Goal: Task Accomplishment & Management: Use online tool/utility

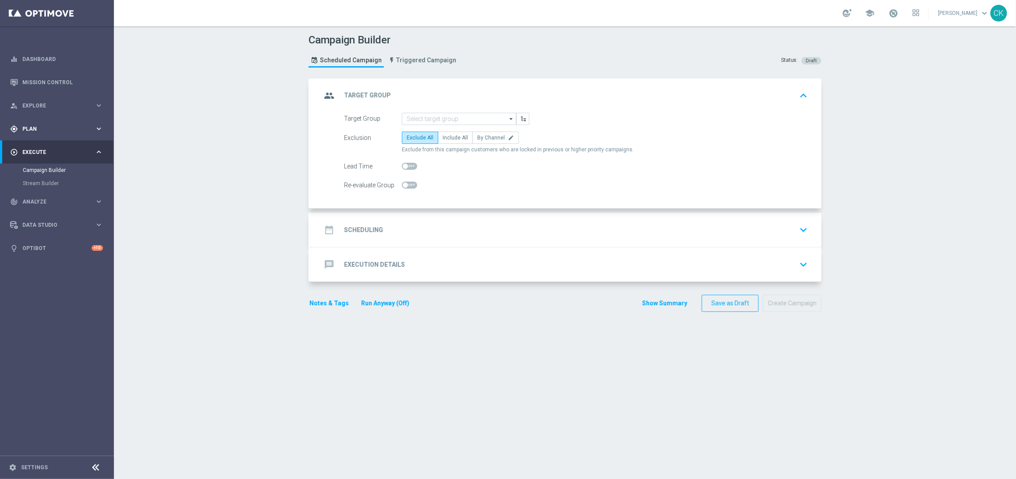
click at [32, 129] on span "Plan" at bounding box center [58, 128] width 72 height 5
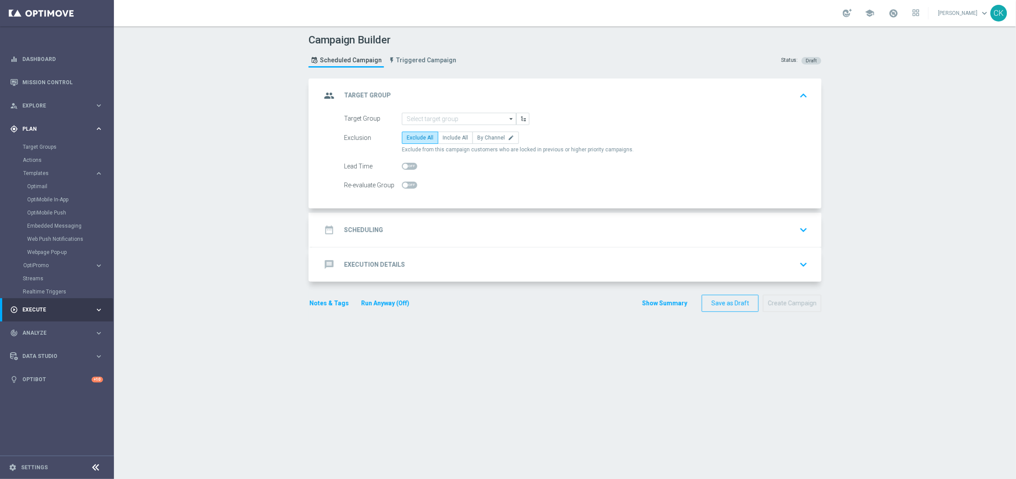
click at [32, 129] on span "Plan" at bounding box center [58, 128] width 72 height 5
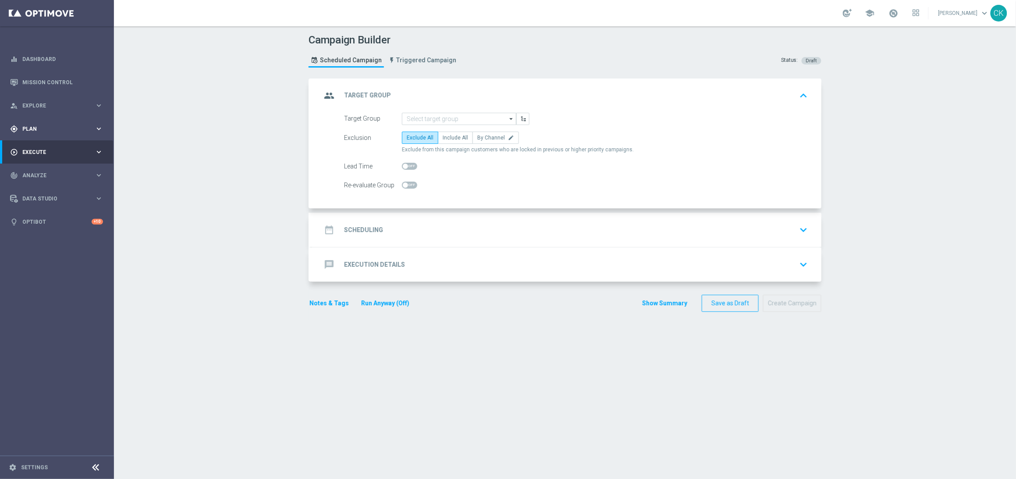
click at [32, 123] on div "gps_fixed Plan keyboard_arrow_right" at bounding box center [56, 128] width 113 height 23
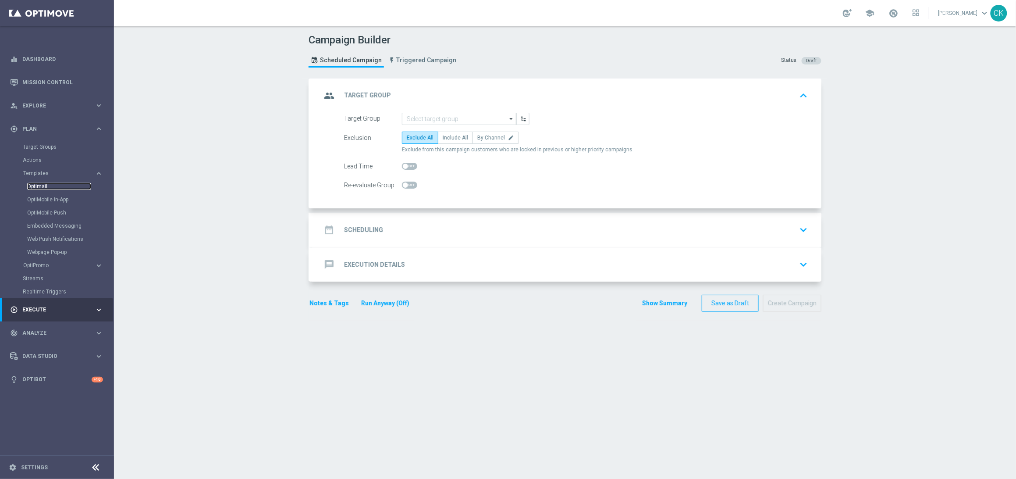
click at [44, 184] on link "Optimail" at bounding box center [59, 186] width 64 height 7
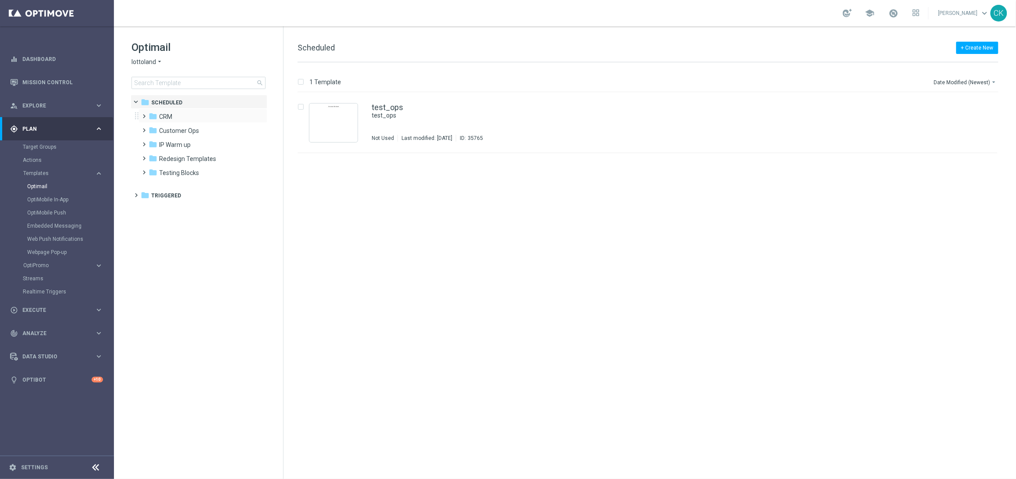
click at [145, 114] on span at bounding box center [143, 112] width 4 height 4
click at [153, 142] on span at bounding box center [151, 141] width 4 height 4
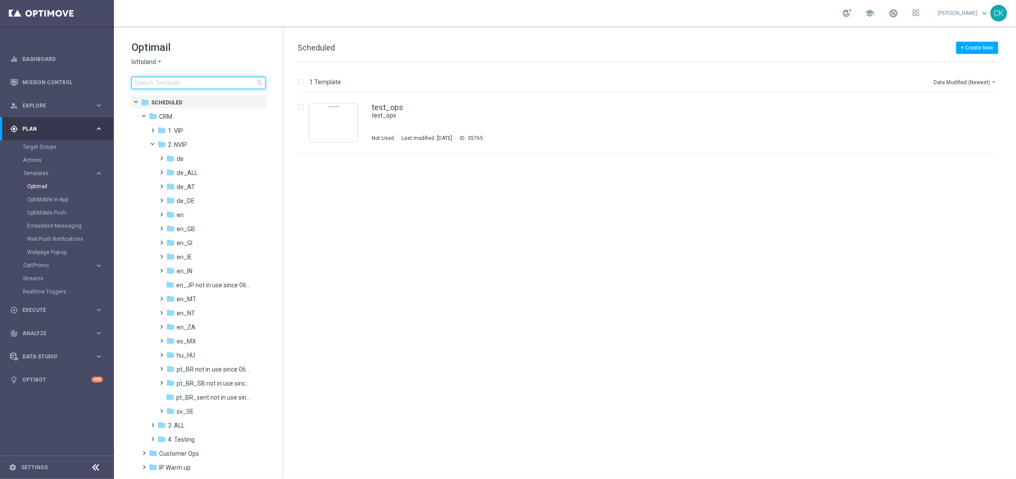
click at [203, 82] on input at bounding box center [199, 83] width 134 height 12
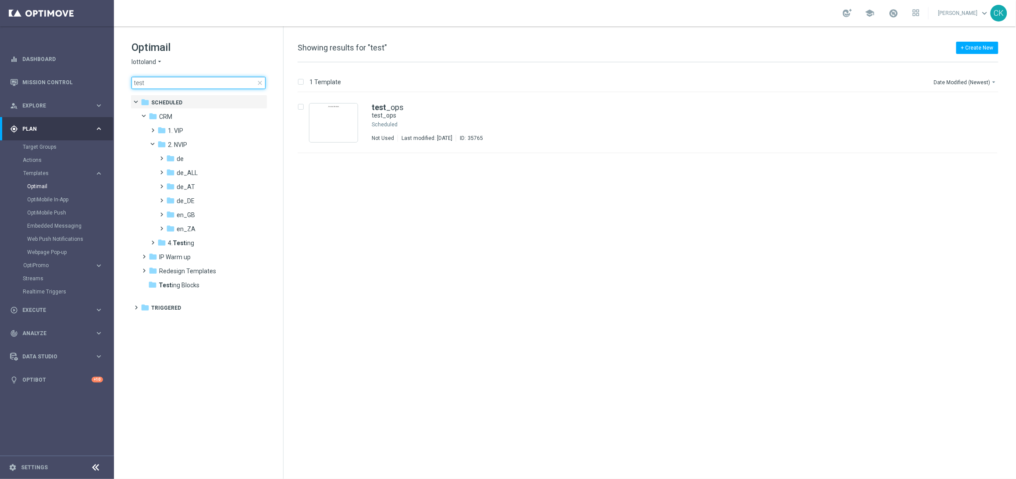
type input "test"
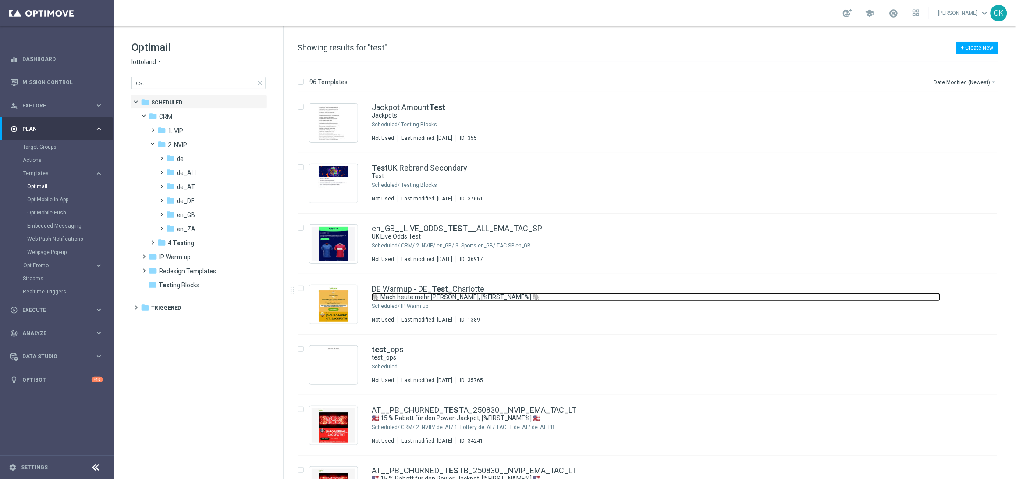
click at [384, 293] on link "🐘 Mach heute mehr [PERSON_NAME], [%FIRST_NAME%] 🐘" at bounding box center [656, 297] width 569 height 8
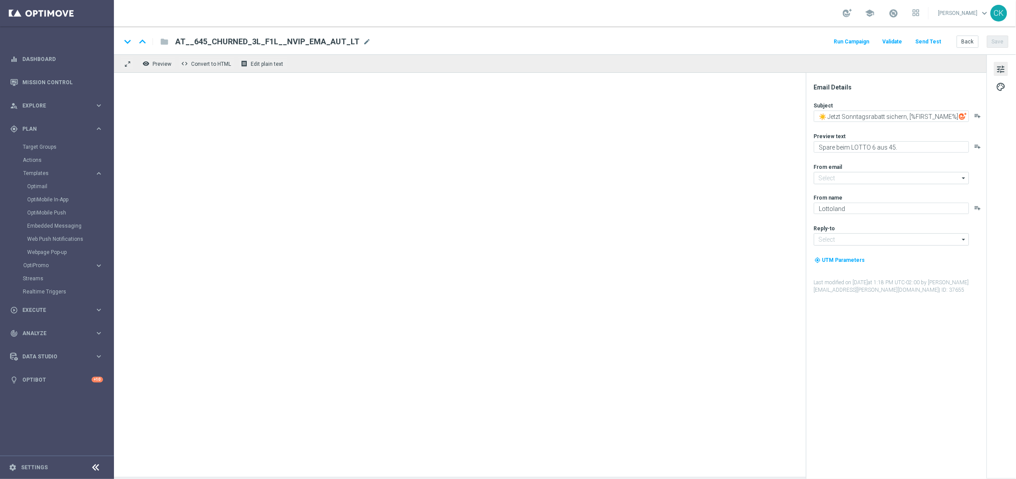
type input "[EMAIL_ADDRESS][DOMAIN_NAME]"
type textarea "🐘 Mach heute mehr [PERSON_NAME], [%FIRST_NAME%] 🐘"
type textarea "Der doppelte EuroJackpot GRATIS."
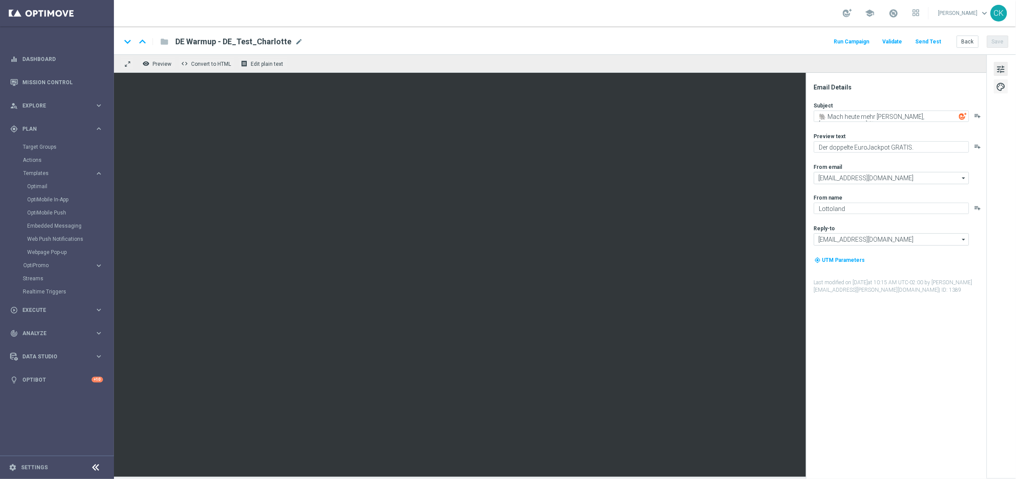
click at [1004, 85] on span "palette" at bounding box center [1001, 86] width 10 height 11
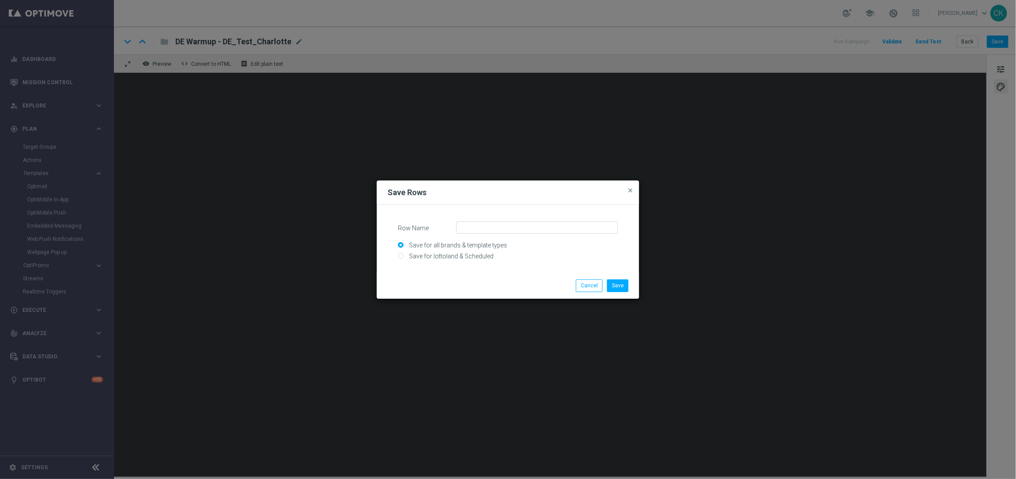
click at [464, 252] on input "Save for all brands & template types" at bounding box center [508, 249] width 220 height 12
click at [463, 256] on input "Save for lottoland & Scheduled" at bounding box center [508, 260] width 220 height 12
radio input "true"
click at [506, 228] on input "Row Name" at bounding box center [537, 227] width 162 height 12
type input "D"
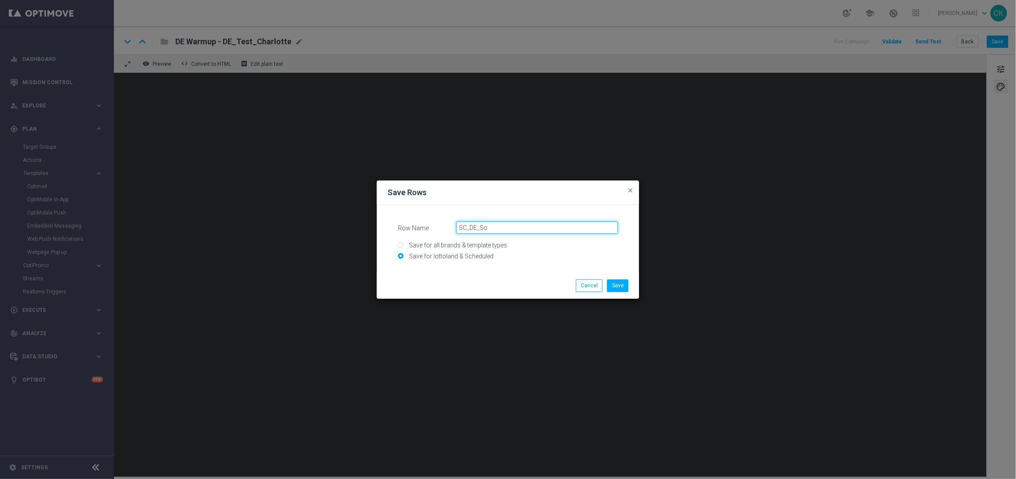
type input "SC_DE_Sonntagslotto, 6 lines, no offer"
click at [618, 289] on button "Save" at bounding box center [617, 285] width 21 height 12
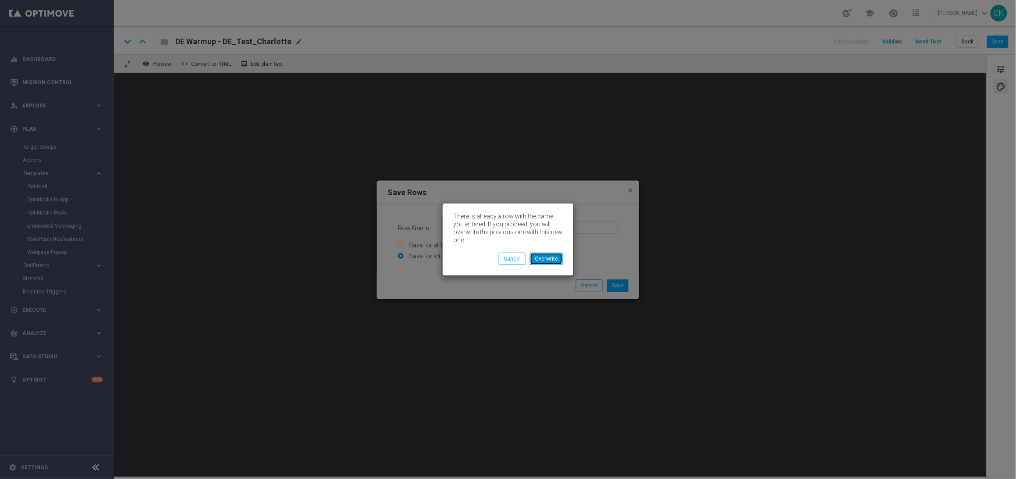
click at [548, 256] on button "Overwrite" at bounding box center [546, 259] width 33 height 12
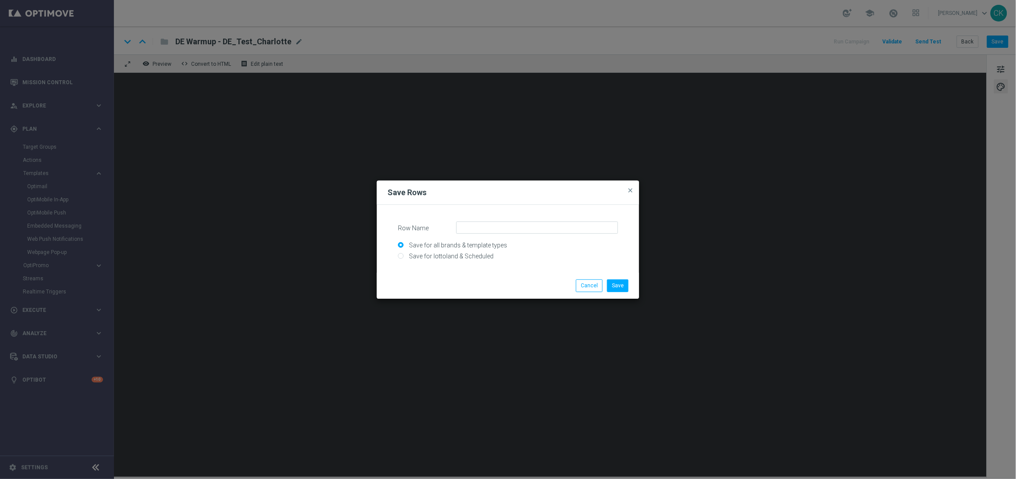
click at [475, 253] on input "Save for all brands & template types" at bounding box center [508, 249] width 220 height 12
click at [461, 260] on input "Save for lottoland & Scheduled" at bounding box center [508, 260] width 220 height 12
radio input "true"
click at [489, 228] on input "Row Name" at bounding box center [537, 227] width 162 height 12
type input "SC_AT_Sonntagslotto, 6 lines, no offer"
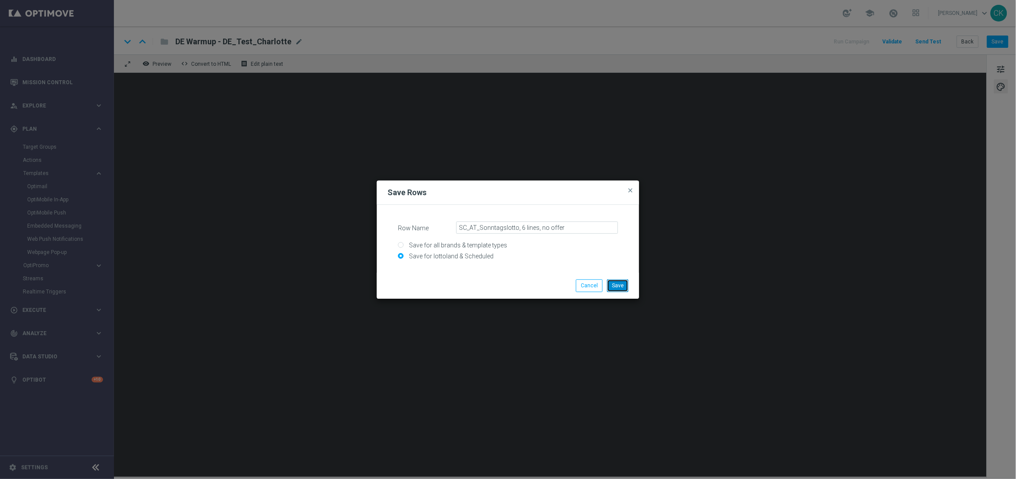
click at [623, 283] on button "Save" at bounding box center [617, 285] width 21 height 12
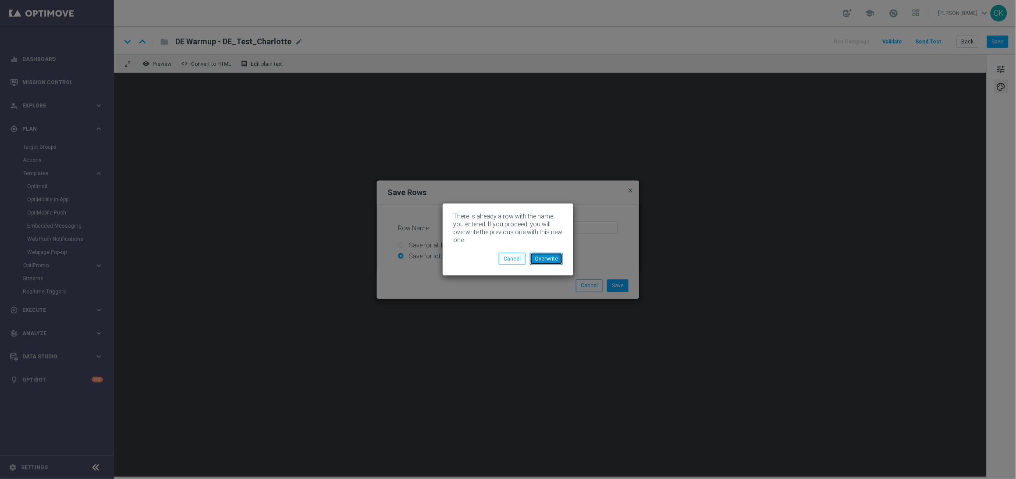
click at [552, 258] on button "Overwrite" at bounding box center [546, 259] width 33 height 12
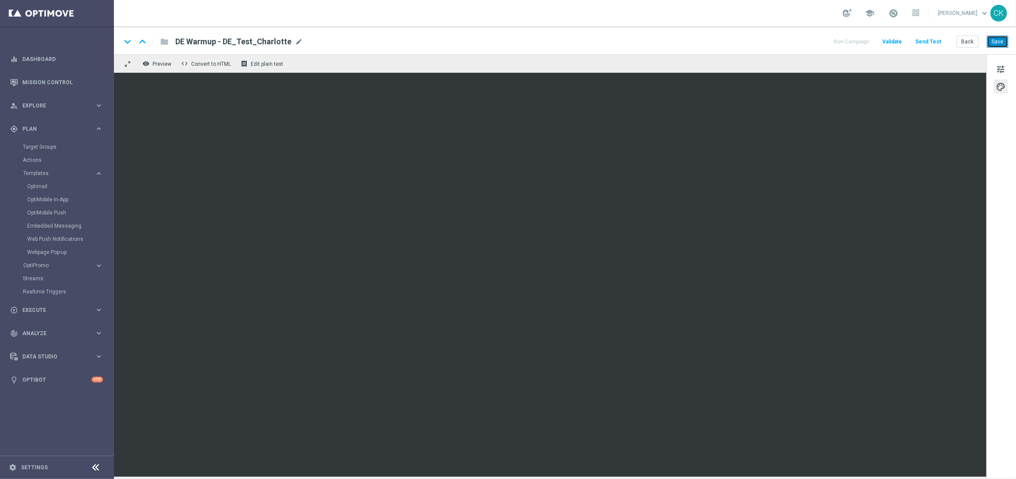
click at [994, 36] on button "Save" at bounding box center [997, 42] width 21 height 12
click at [962, 37] on button "Back" at bounding box center [968, 42] width 22 height 12
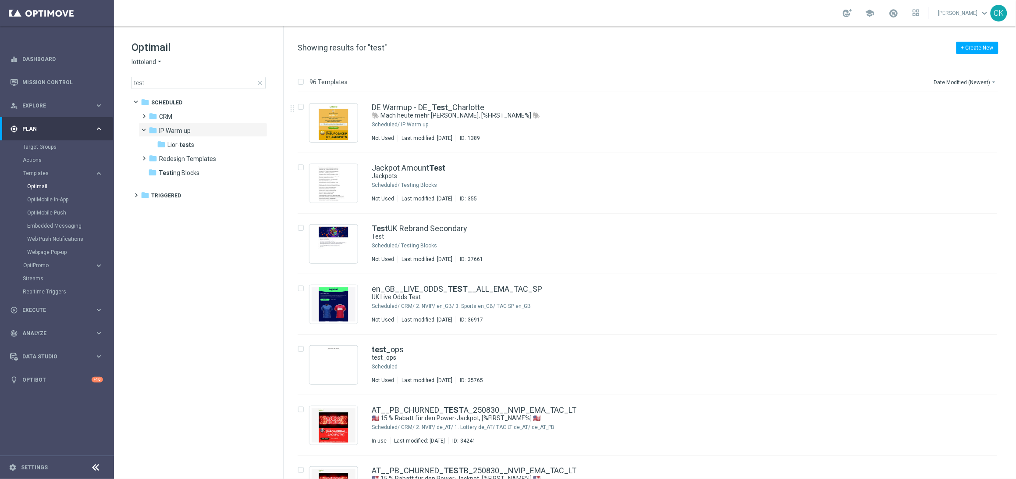
click at [258, 83] on span "close" at bounding box center [259, 82] width 7 height 7
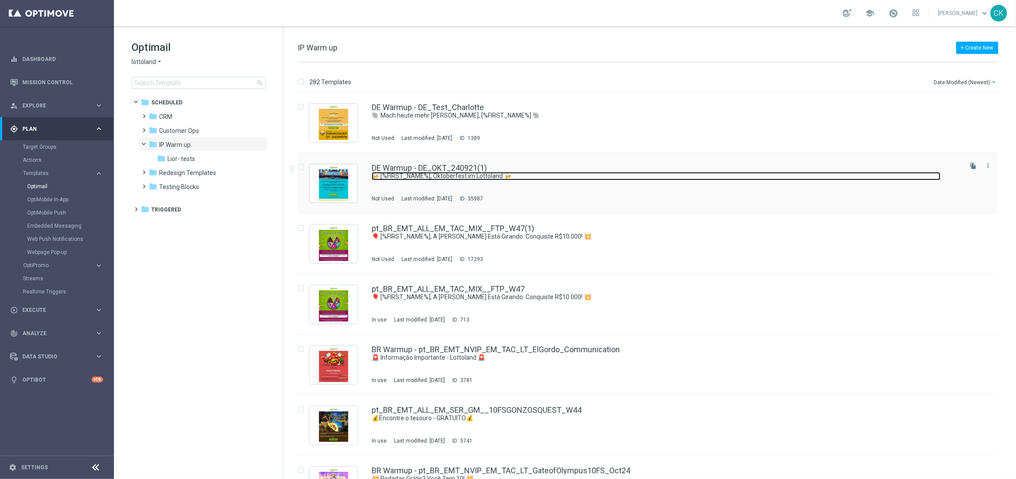
click at [707, 179] on link "🍻 [%FIRST_NAME%], Oktoberfest im Lottoland 🍻" at bounding box center [656, 176] width 569 height 8
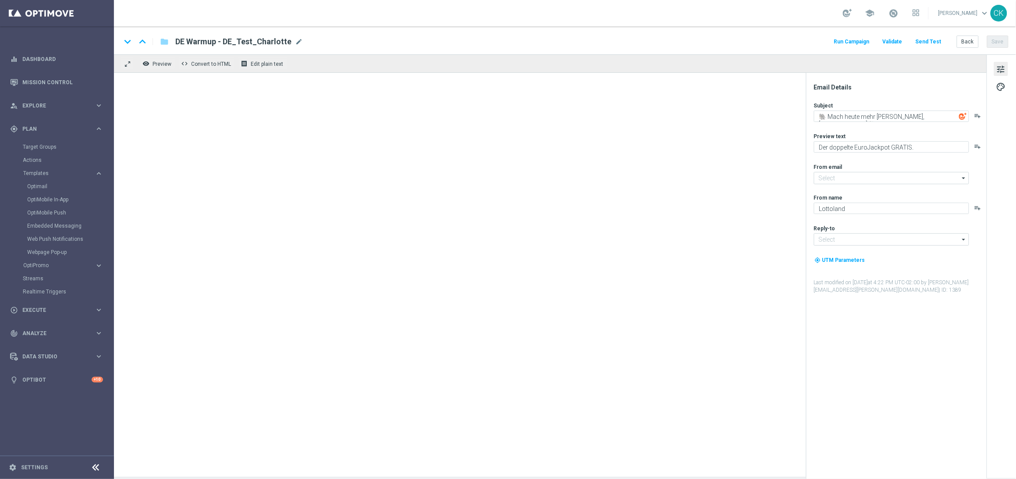
type input "[EMAIL_ADDRESS][DOMAIN_NAME]"
type textarea "🍻 [%FIRST_NAME%], Oktoberfest im Lottoland 🍻"
type textarea "Oans, zwoa, drei, gwunna."
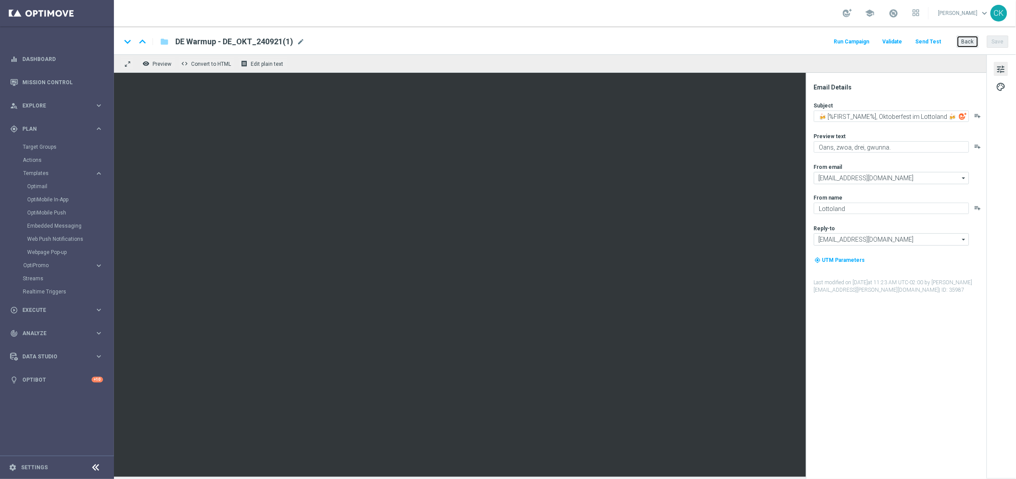
click at [966, 43] on button "Back" at bounding box center [968, 42] width 22 height 12
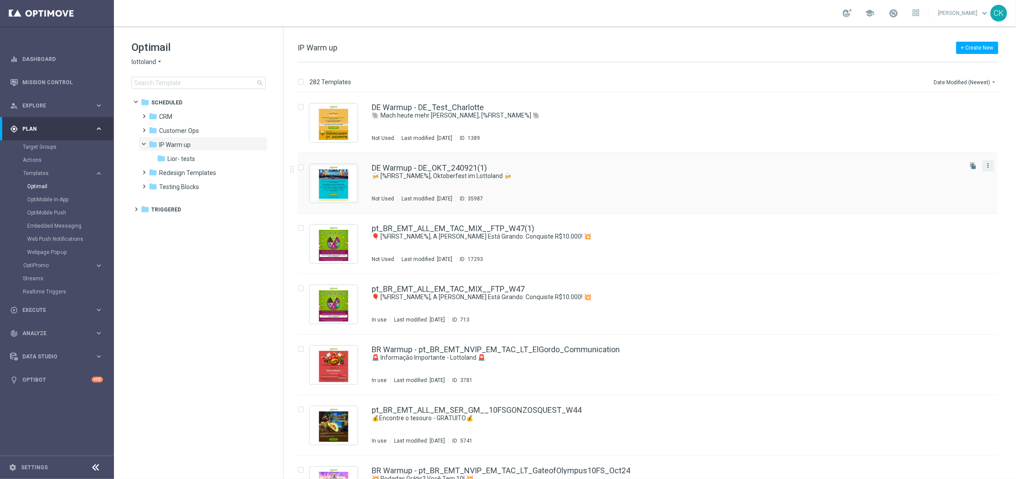
click at [986, 163] on icon "more_vert" at bounding box center [988, 165] width 7 height 7
click at [938, 201] on span "Delete" at bounding box center [934, 199] width 16 height 6
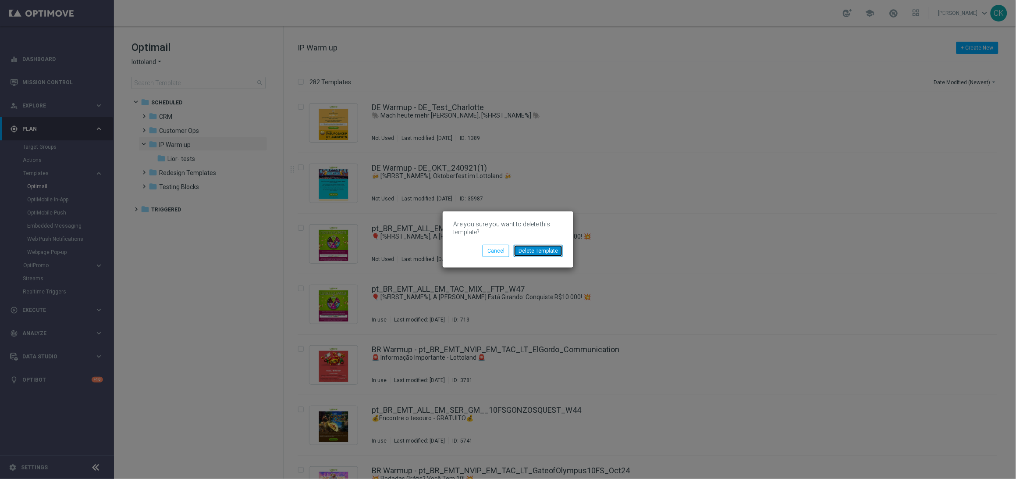
click at [536, 251] on button "Delete Template" at bounding box center [538, 251] width 49 height 12
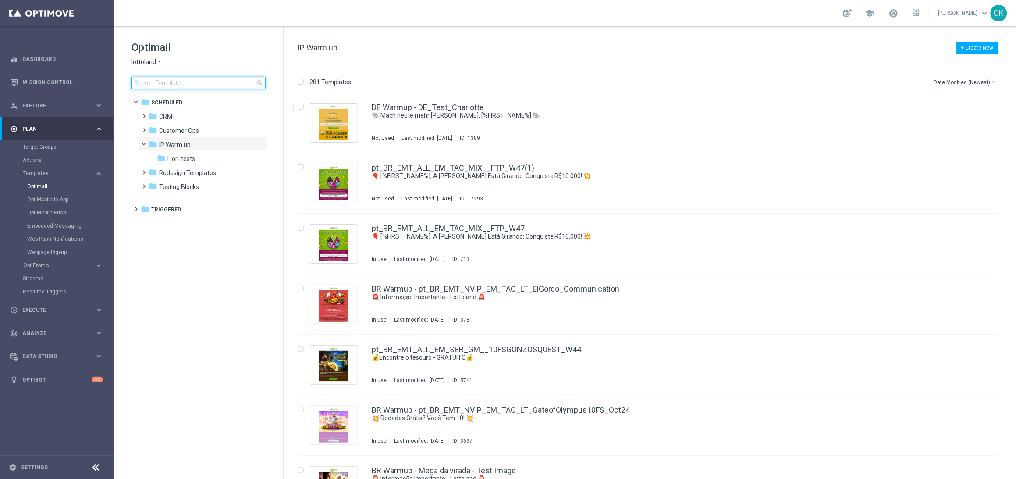
click at [168, 87] on input at bounding box center [199, 83] width 134 height 12
click at [143, 114] on span at bounding box center [143, 112] width 4 height 4
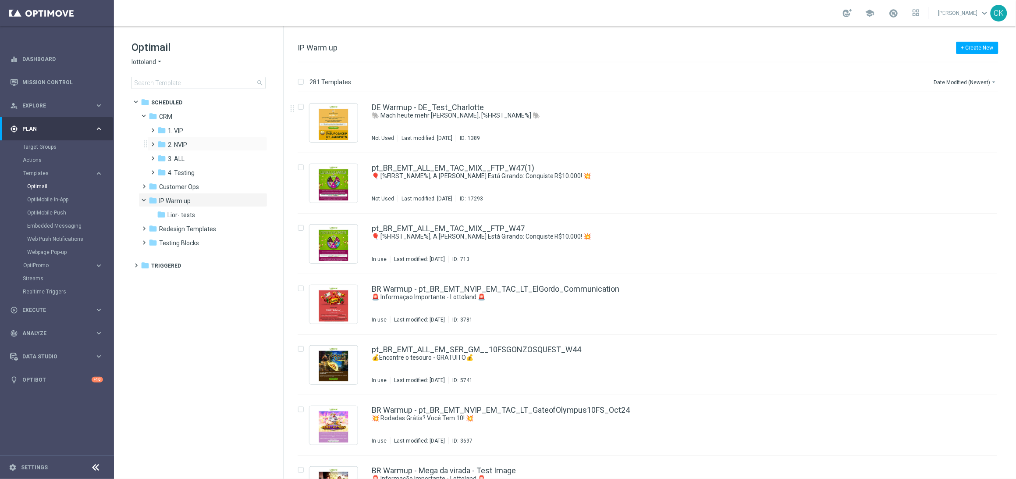
click at [151, 140] on span at bounding box center [151, 141] width 4 height 4
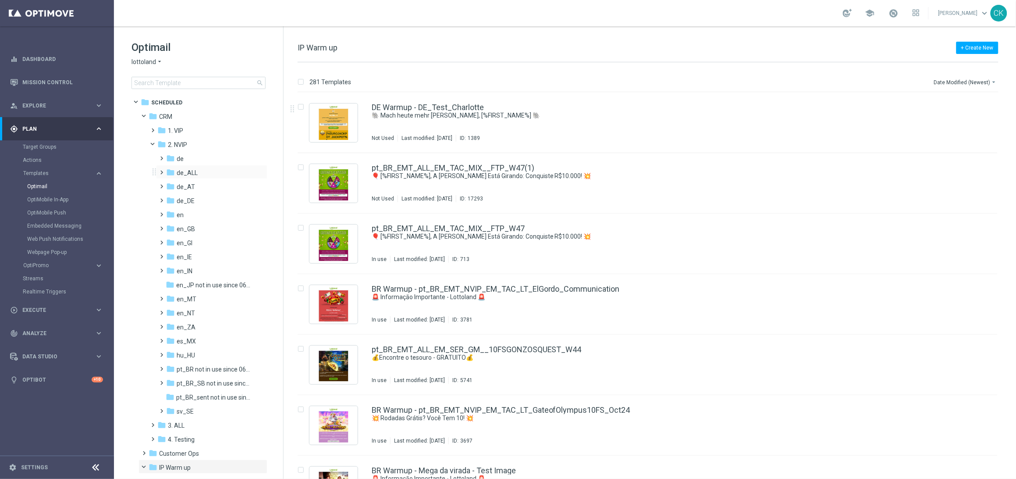
click at [162, 170] on span at bounding box center [160, 169] width 4 height 4
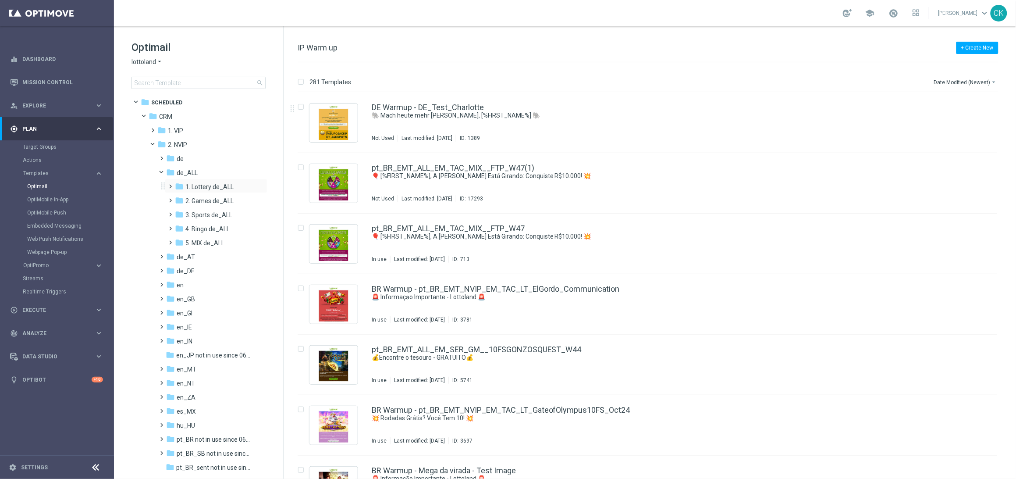
click at [169, 184] on span at bounding box center [169, 183] width 4 height 4
click at [179, 212] on span at bounding box center [178, 211] width 4 height 4
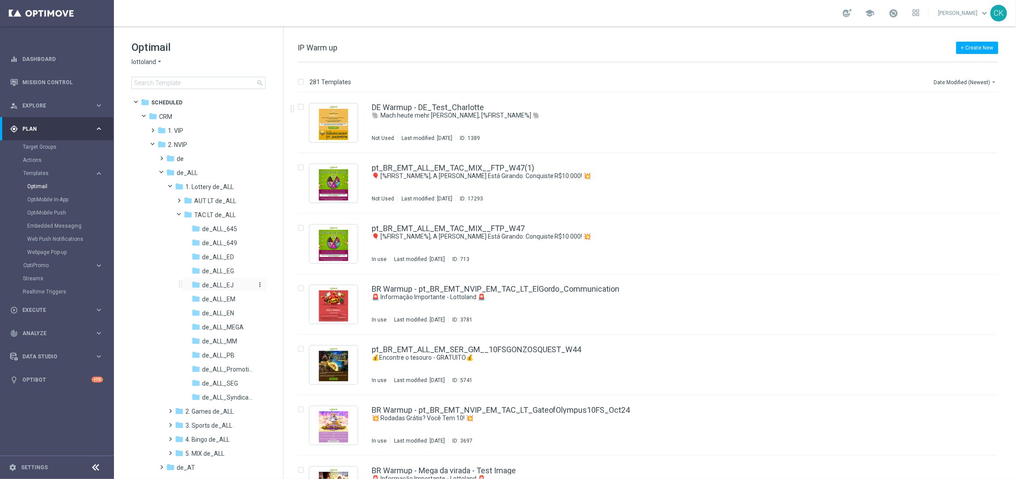
click at [224, 282] on span "de_ALL_EJ" at bounding box center [218, 285] width 32 height 8
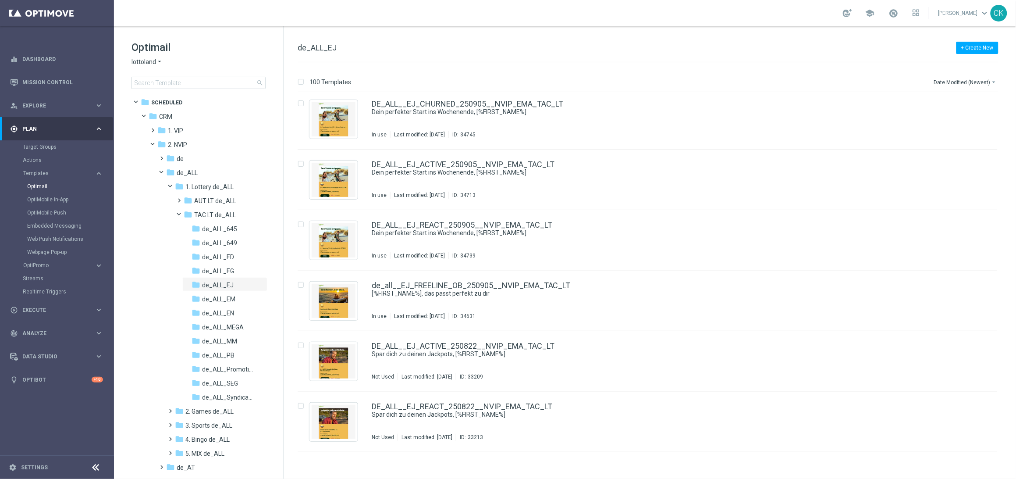
scroll to position [994, 0]
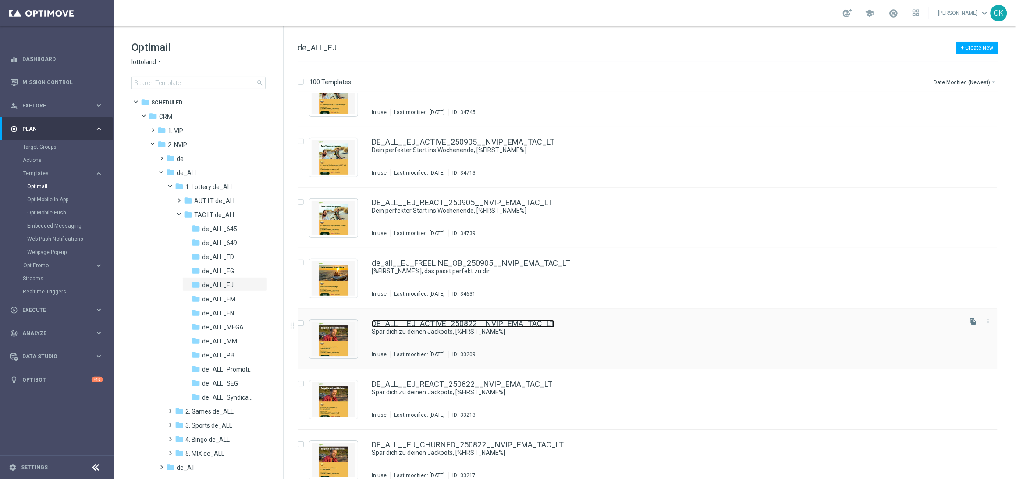
click at [425, 325] on link "DE_ALL__EJ_ACTIVE_250822__NVIP_EMA_TAC_LT" at bounding box center [463, 324] width 183 height 8
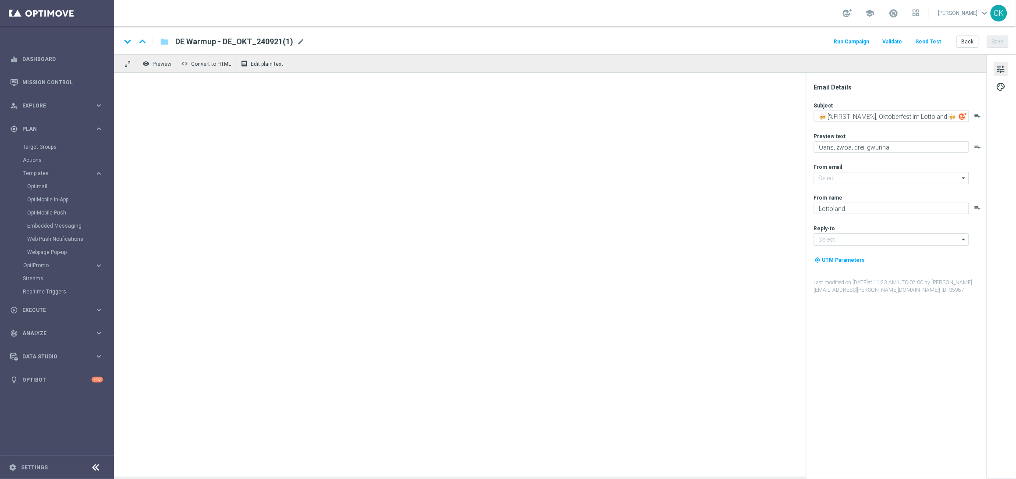
type input "[EMAIL_ADDRESS][DOMAIN_NAME]"
type textarea "Spar dich zu deinen Jackpots, [%FIRST_NAME%]"
type textarea "GRATIS LOTTO zum EuroJackpot."
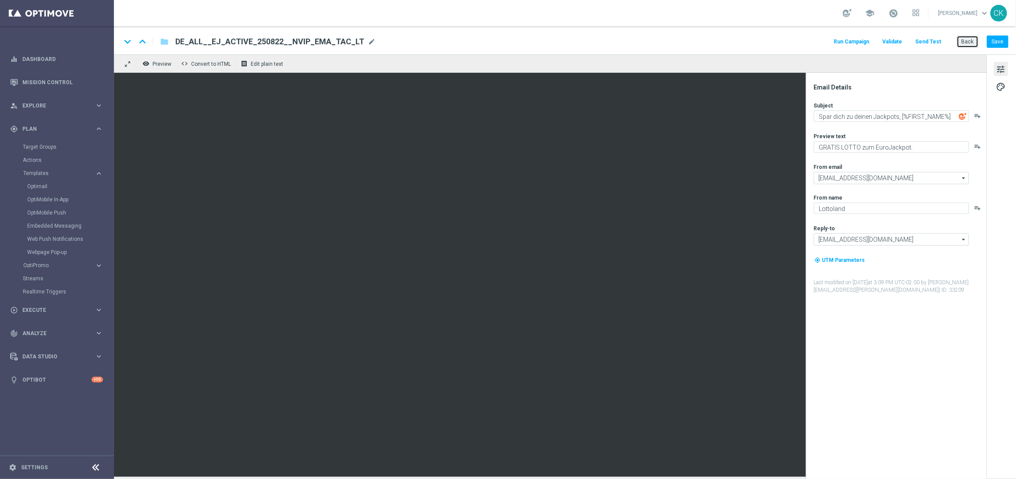
click at [965, 43] on button "Back" at bounding box center [968, 42] width 22 height 12
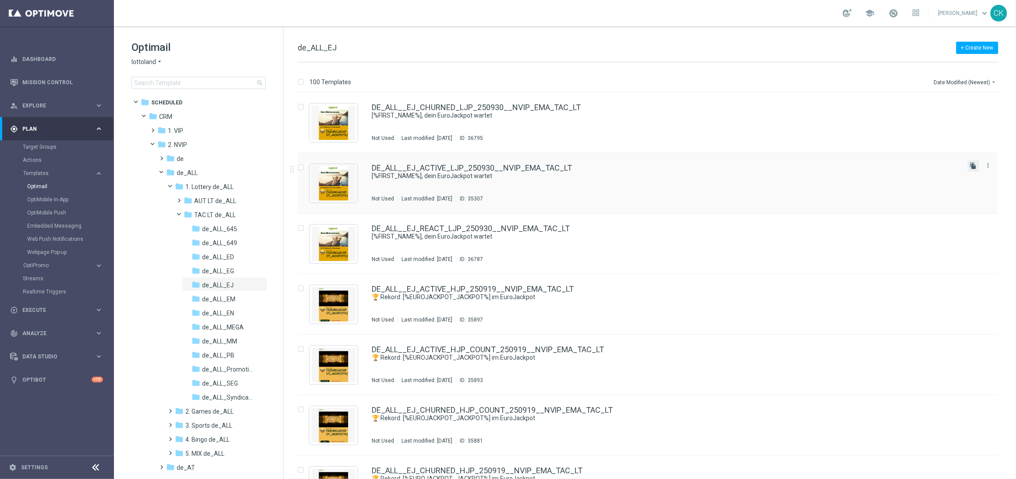
click at [971, 167] on icon "file_copy" at bounding box center [973, 165] width 7 height 7
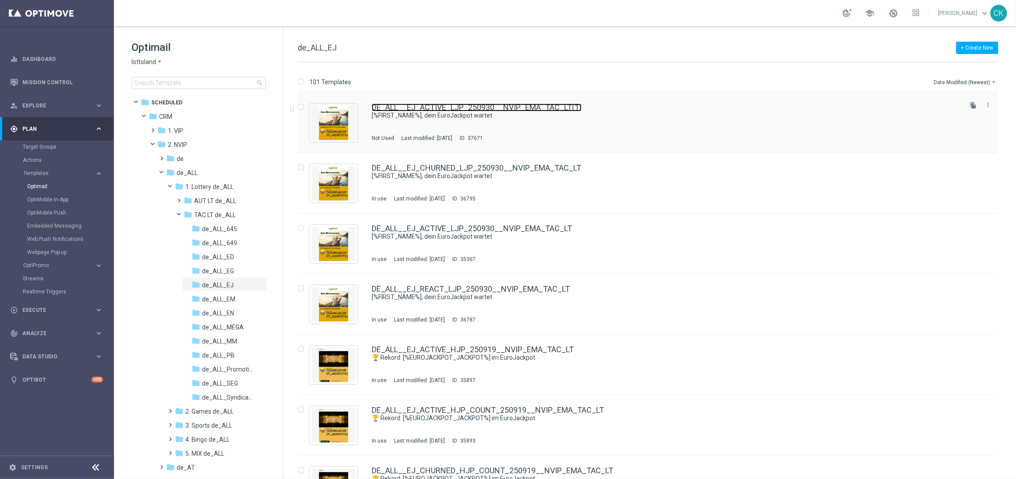
click at [446, 109] on link "DE_ALL__EJ_ACTIVE_LJP_250930__NVIP_EMA_TAC_LT(1)" at bounding box center [477, 107] width 210 height 8
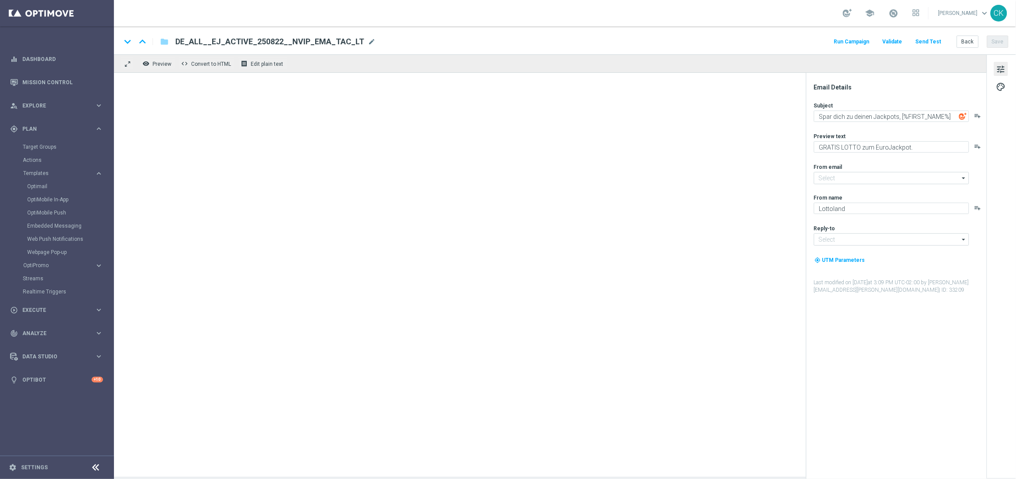
type input "DE_ALL__EJ_ACTIVE_LJP_250930__NVIP_EMA_TAC_LT(1)"
type textarea "[%FIRST_NAME%], dein EuroJackpot wartet"
type textarea "[PERSON_NAME] dir 25 % Rabatt."
type input "[EMAIL_ADDRESS][DOMAIN_NAME]"
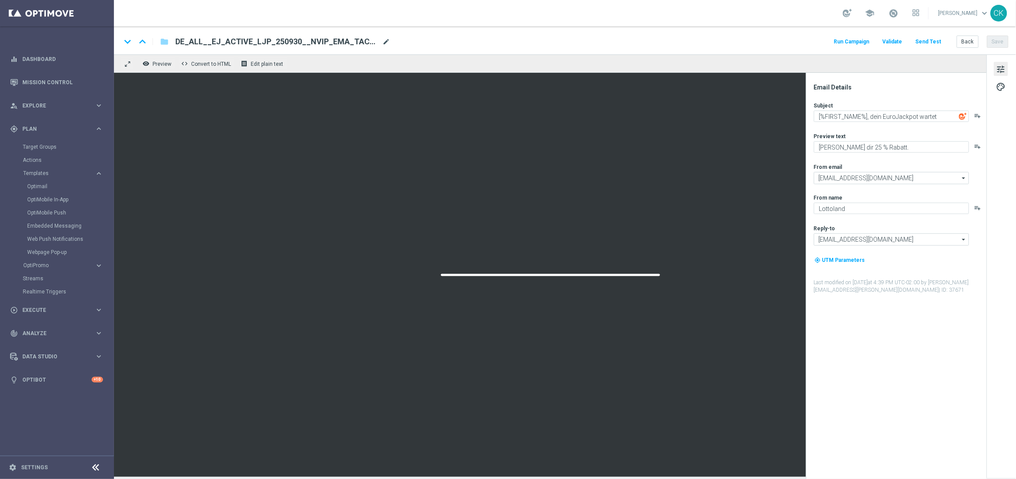
click at [386, 41] on span "mode_edit" at bounding box center [386, 42] width 8 height 8
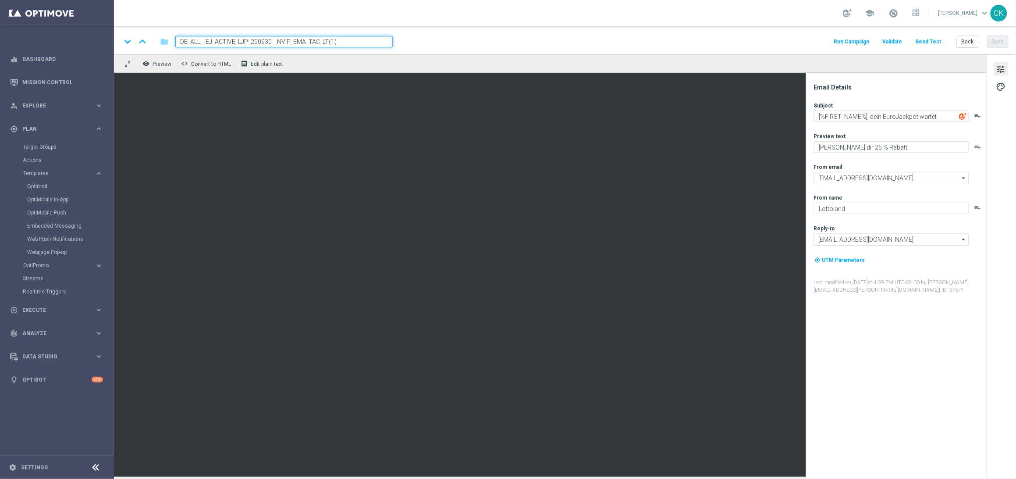
click at [364, 41] on input "DE_ALL__EJ_ACTIVE_LJP_250930__NVIP_EMA_TAC_LT(1)" at bounding box center [283, 41] width 217 height 11
paste input "251010__NVIP_EMA_TAC_LT"
type input "DE_ALL__EJ_ACTIVE_251010__NVIP_EMA_TAC_LT"
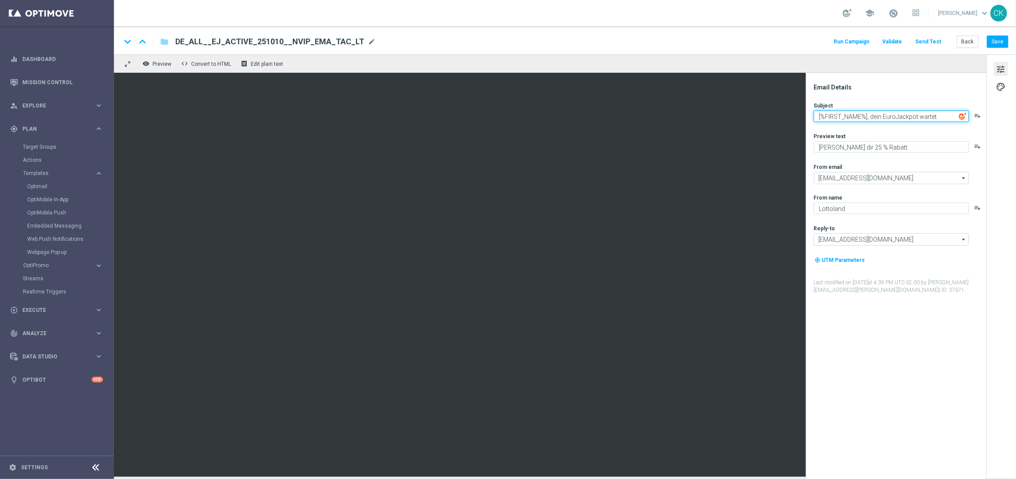
drag, startPoint x: 945, startPoint y: 115, endPoint x: 872, endPoint y: 113, distance: 73.7
click at [872, 113] on textarea "[%FIRST_NAME%], dein EuroJackpot wartet" at bounding box center [891, 115] width 155 height 11
type textarea "[%FIRST_NAME%], spar dich zu deinen Jackpots"
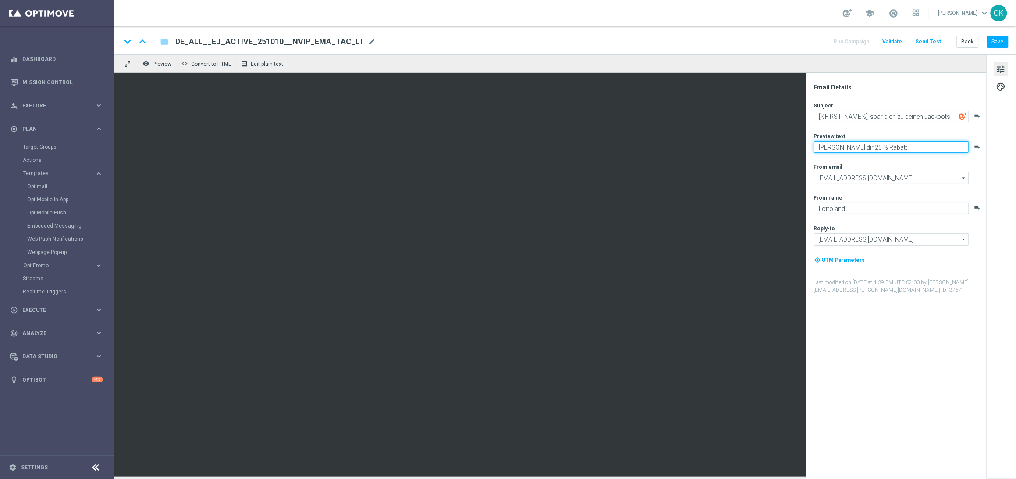
drag, startPoint x: 893, startPoint y: 147, endPoint x: 809, endPoint y: 144, distance: 84.2
click at [809, 144] on div "Email Details Subject [%FIRST_NAME%], spar dich zu deinen Jackpots playlist_add…" at bounding box center [896, 276] width 181 height 406
type textarea "EuroMillions GRATIS zum EuroJackpot."
click at [879, 115] on textarea "[%FIRST_NAME%], spar dich zu deinen Jackpots" at bounding box center [891, 115] width 155 height 11
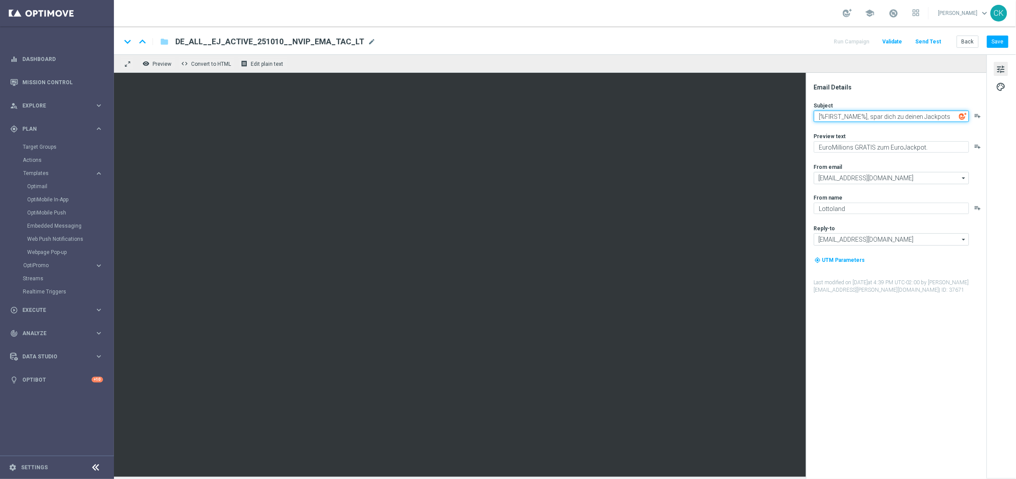
click at [879, 115] on textarea "[%FIRST_NAME%], spar dich zu deinen Jackpots" at bounding box center [891, 115] width 155 height 11
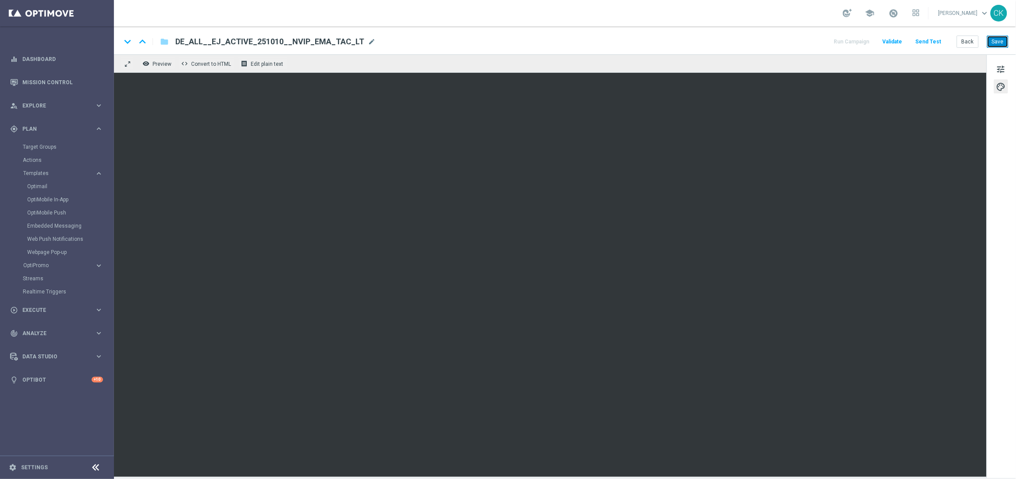
click at [1000, 42] on button "Save" at bounding box center [997, 42] width 21 height 12
click at [1005, 40] on button "Save" at bounding box center [997, 42] width 21 height 12
click at [1000, 69] on span "tune" at bounding box center [1001, 69] width 10 height 11
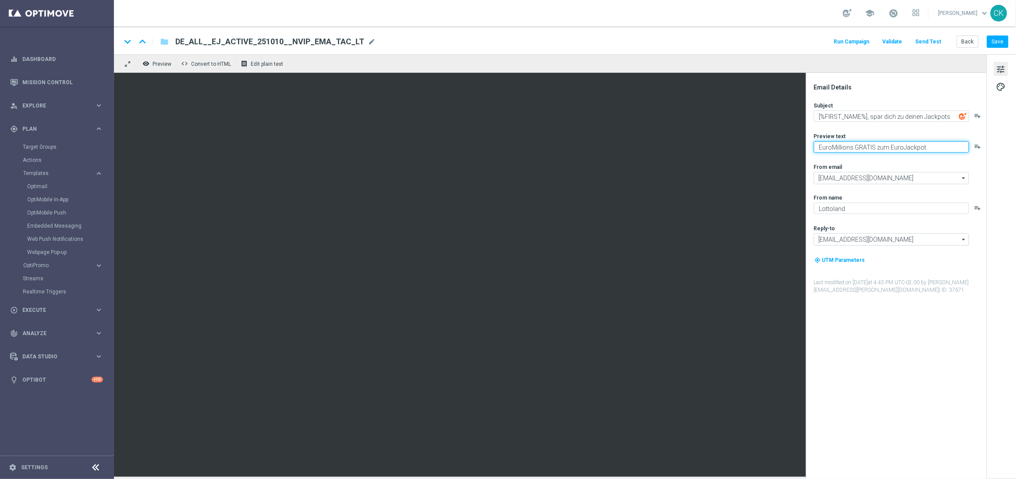
click at [935, 149] on textarea "EuroMillions GRATIS zum EuroJackpot." at bounding box center [891, 146] width 155 height 11
click at [999, 43] on button "Save" at bounding box center [997, 42] width 21 height 12
click at [976, 40] on button "Back" at bounding box center [968, 42] width 22 height 12
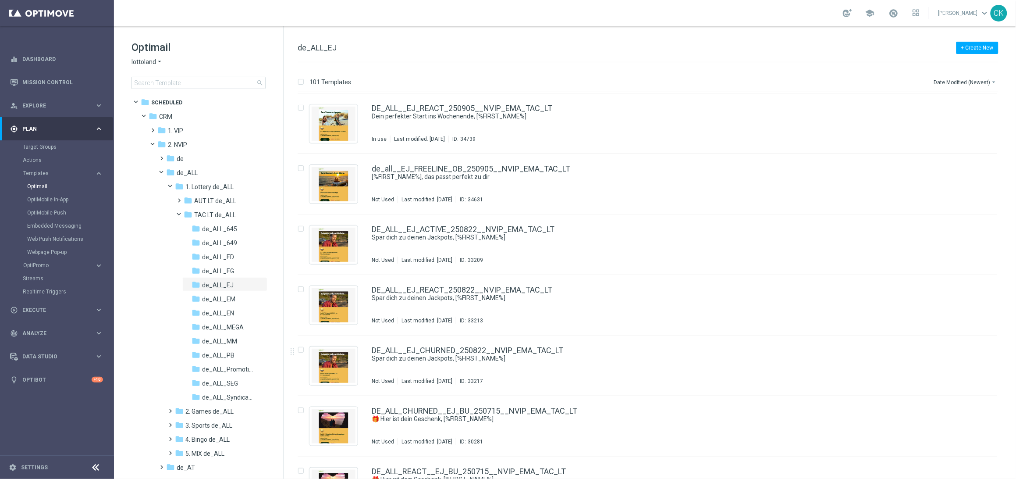
scroll to position [1154, 0]
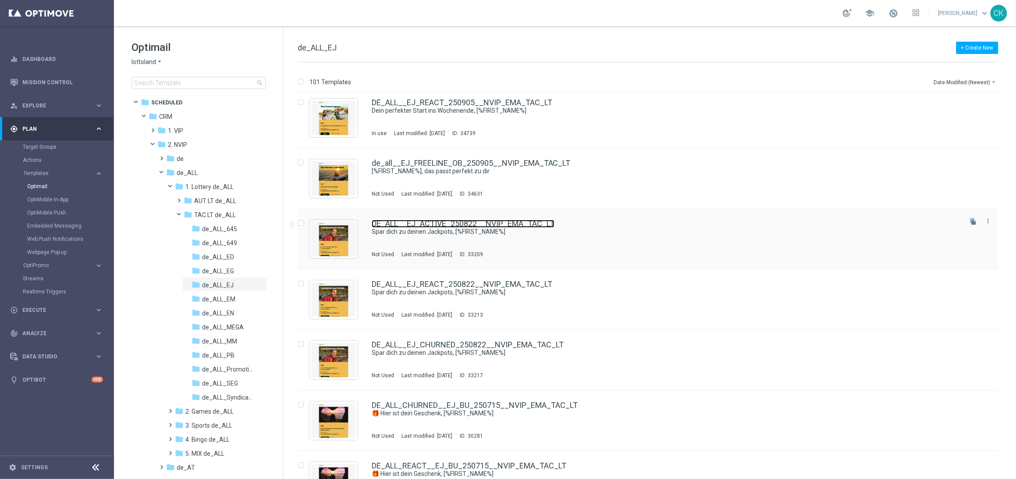
click at [446, 226] on link "DE_ALL__EJ_ACTIVE_250822__NVIP_EMA_TAC_LT" at bounding box center [463, 224] width 183 height 8
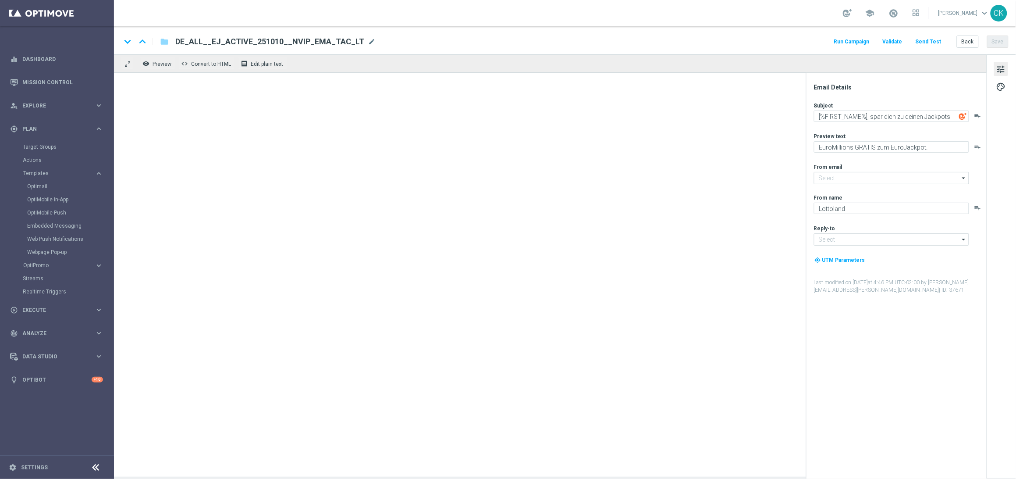
type input "[EMAIL_ADDRESS][DOMAIN_NAME]"
type textarea "Spar dich zu deinen Jackpots, [%FIRST_NAME%]"
type textarea "GRATIS LOTTO zum EuroJackpot."
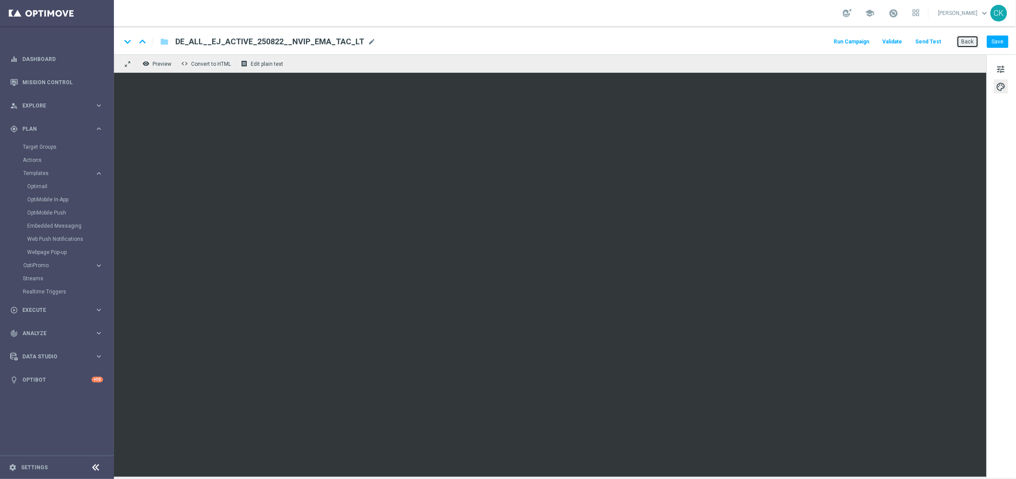
click at [971, 42] on button "Back" at bounding box center [968, 42] width 22 height 12
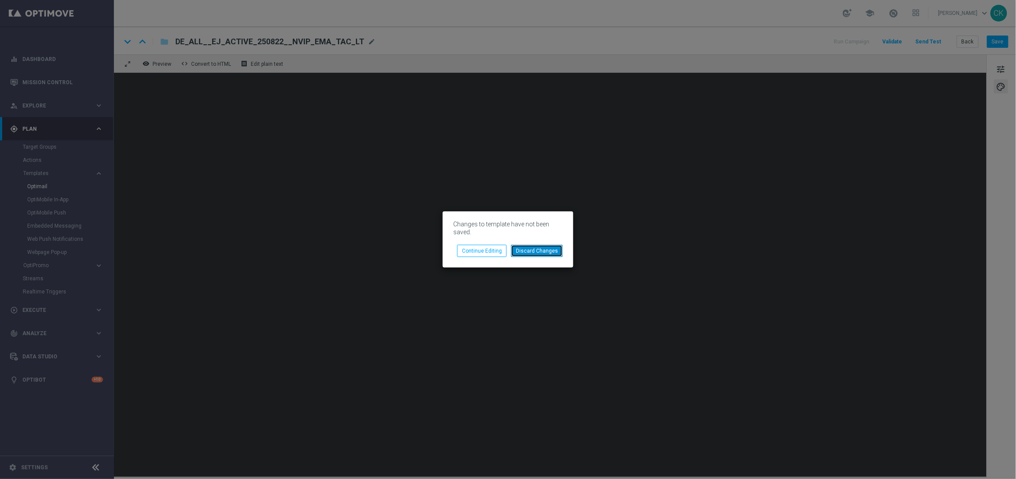
click at [539, 250] on button "Discard Changes" at bounding box center [537, 251] width 52 height 12
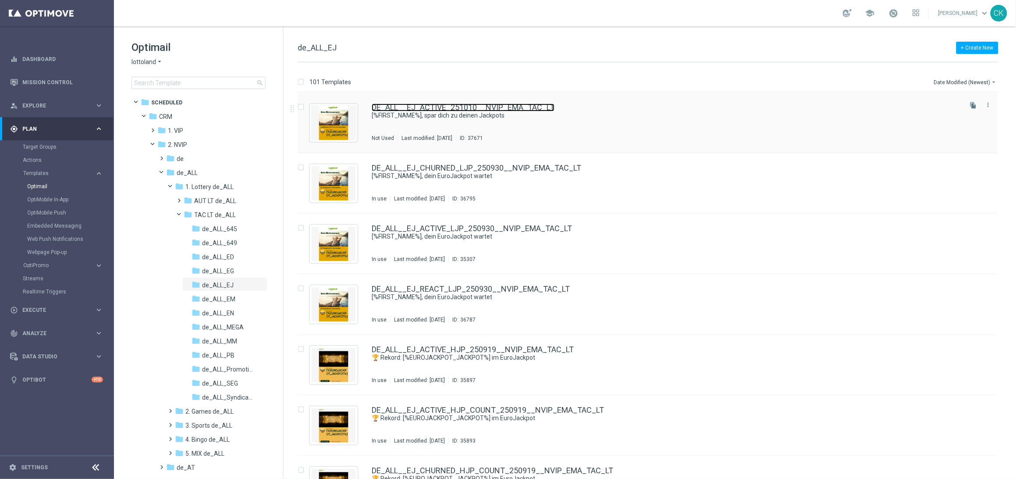
click at [430, 103] on link "DE_ALL__EJ_ACTIVE_251010__NVIP_EMA_TAC_LT" at bounding box center [463, 107] width 183 height 8
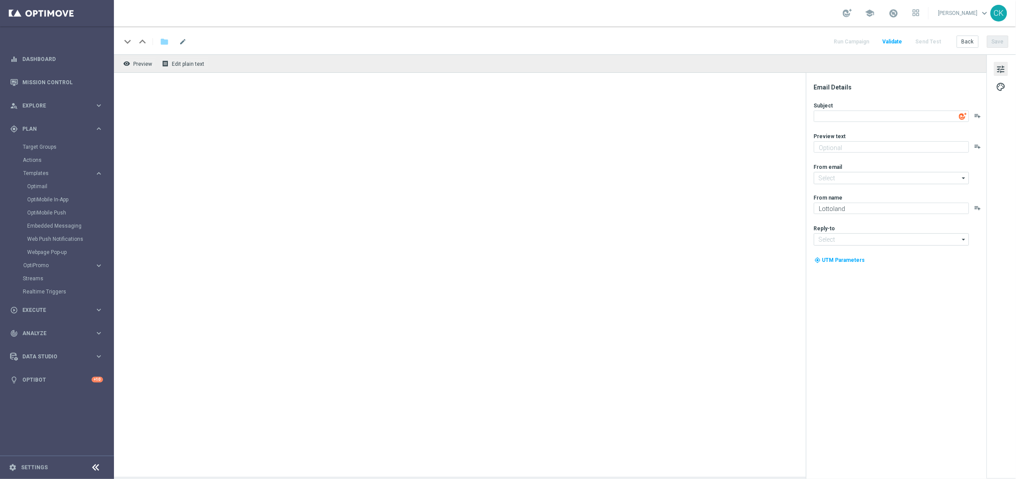
type input "[EMAIL_ADDRESS][DOMAIN_NAME]"
type textarea "[%FIRST_NAME%], spar dich zu deinen Jackpots"
type textarea "EuroMillions GRATIS zum EuroJackpot."
type input "[EMAIL_ADDRESS][DOMAIN_NAME]"
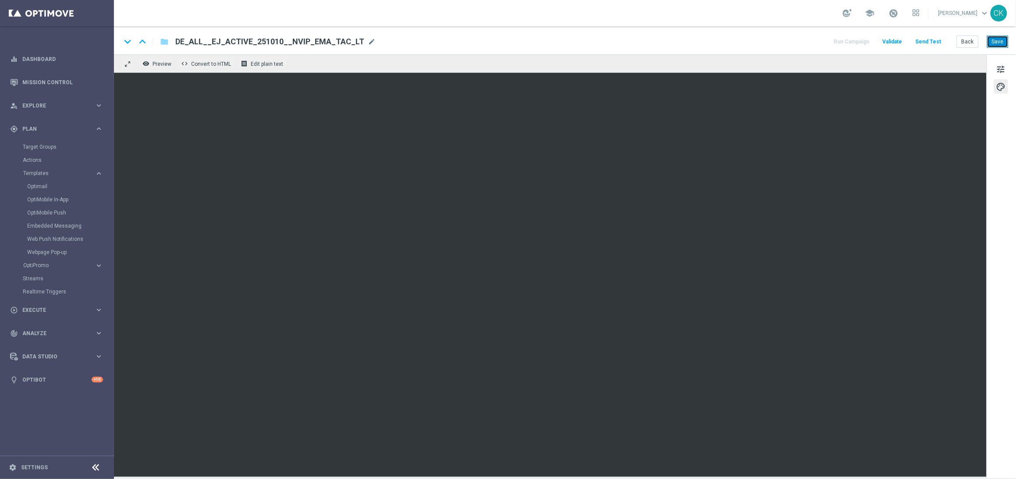
click at [1002, 41] on button "Save" at bounding box center [997, 42] width 21 height 12
click at [1003, 69] on span "tune" at bounding box center [1001, 69] width 10 height 11
click at [1000, 37] on button "Save" at bounding box center [997, 42] width 21 height 12
click at [995, 41] on button "Save" at bounding box center [997, 42] width 21 height 12
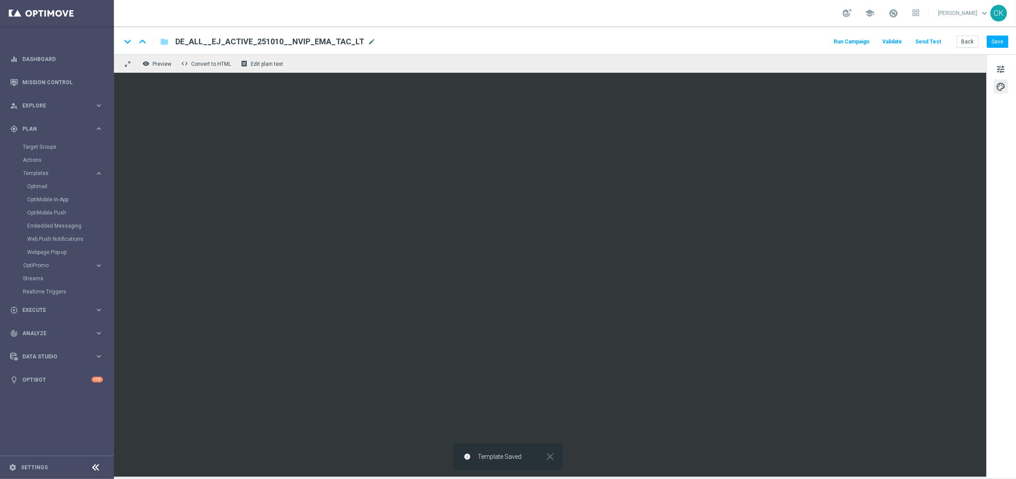
click at [931, 43] on button "Send Test" at bounding box center [928, 42] width 28 height 12
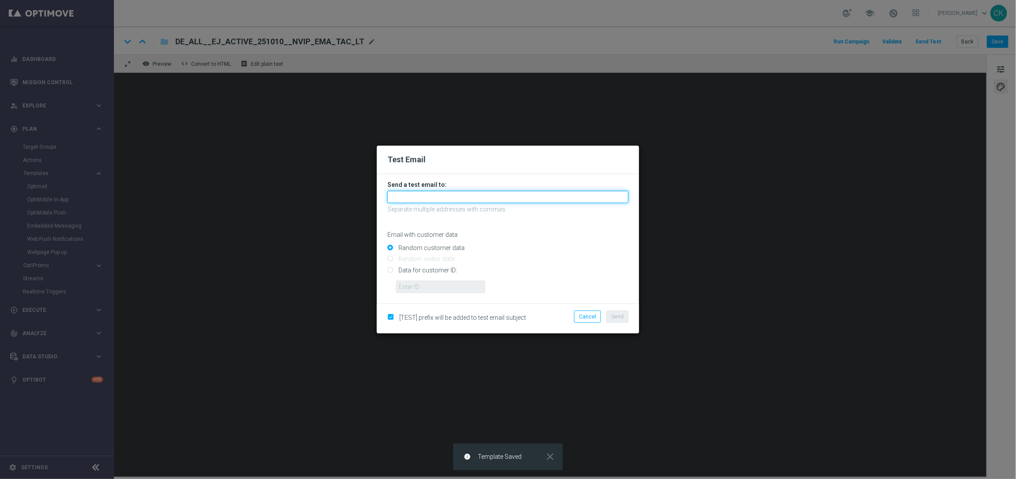
click at [515, 194] on input "text" at bounding box center [508, 197] width 241 height 12
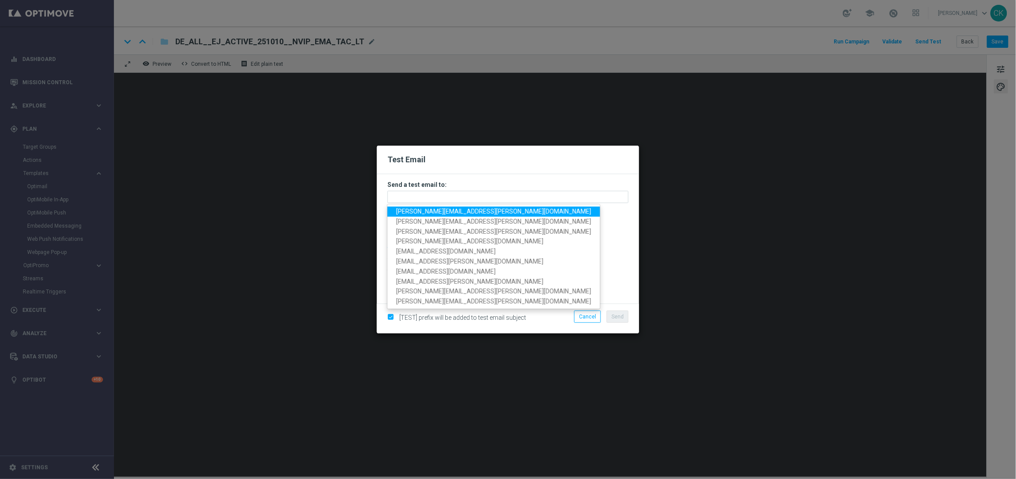
click at [434, 208] on span "[PERSON_NAME][EMAIL_ADDRESS][PERSON_NAME][DOMAIN_NAME]" at bounding box center [493, 211] width 195 height 7
type input "[PERSON_NAME][EMAIL_ADDRESS][PERSON_NAME][DOMAIN_NAME]"
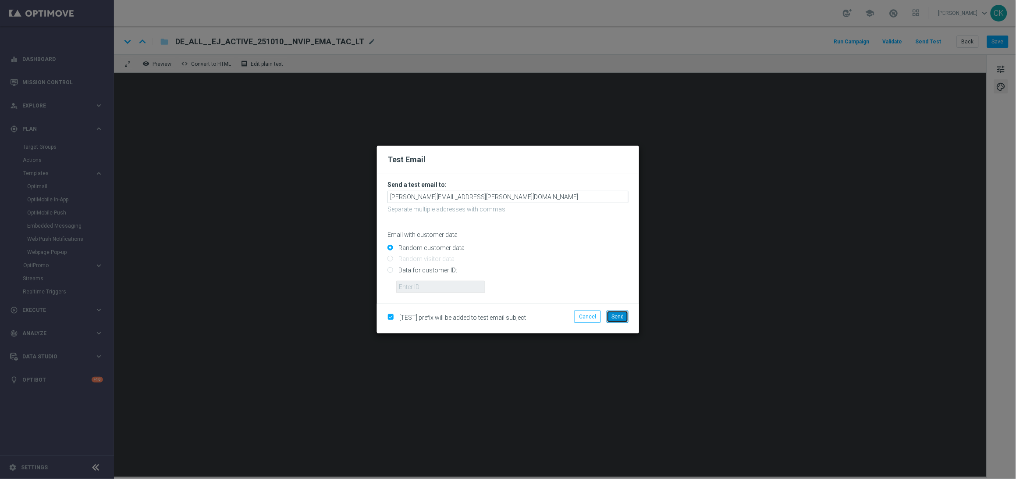
click at [620, 313] on span "Send" at bounding box center [618, 316] width 12 height 6
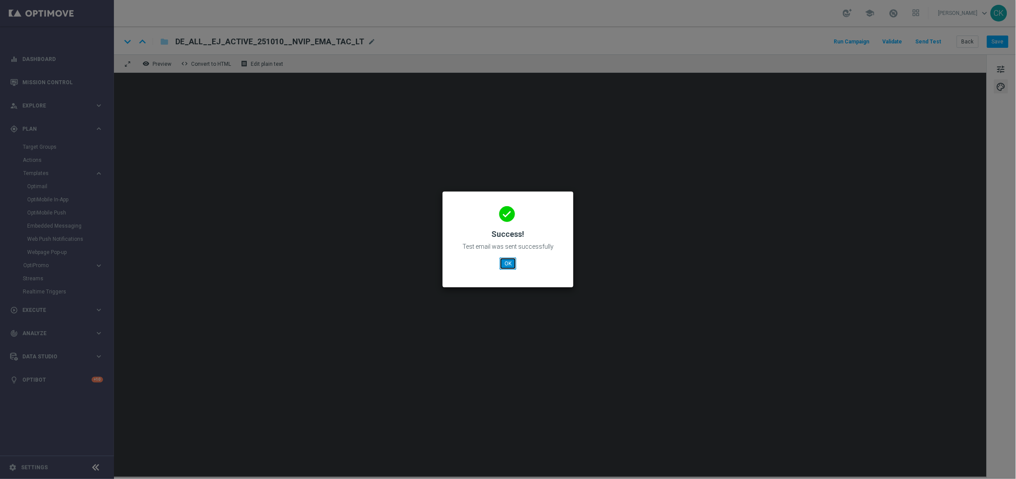
click at [506, 259] on button "OK" at bounding box center [508, 263] width 17 height 12
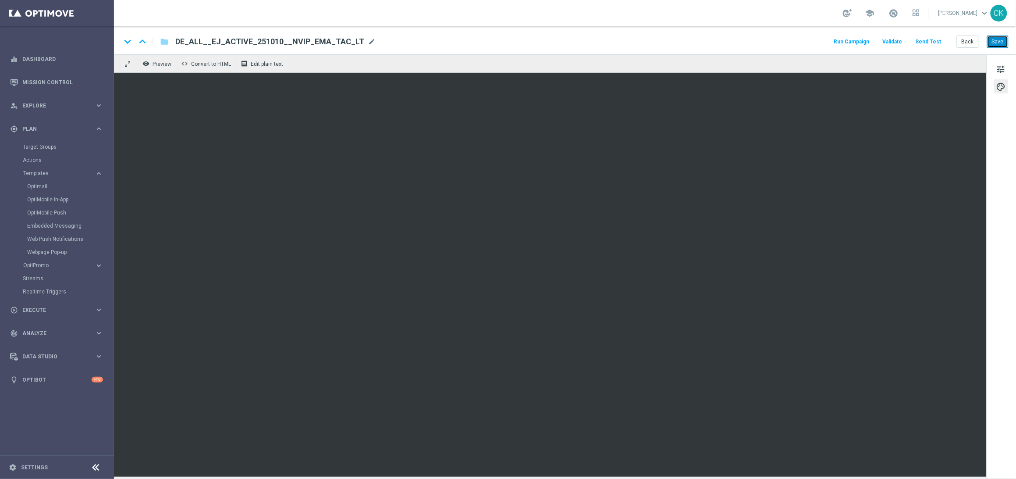
click at [1000, 47] on button "Save" at bounding box center [997, 42] width 21 height 12
click at [1002, 49] on div "keyboard_arrow_down keyboard_arrow_up folder DE_ALL__EJ_ACTIVE_251010__NVIP_EMA…" at bounding box center [565, 40] width 902 height 28
click at [1000, 36] on button "Save" at bounding box center [997, 42] width 21 height 12
click at [969, 42] on button "Back" at bounding box center [968, 42] width 22 height 12
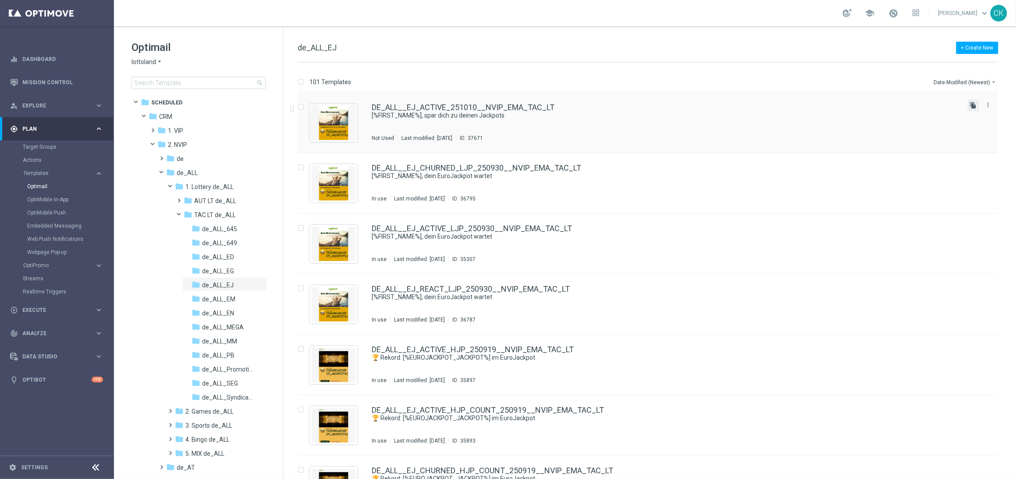
click at [973, 104] on icon "file_copy" at bounding box center [973, 105] width 7 height 7
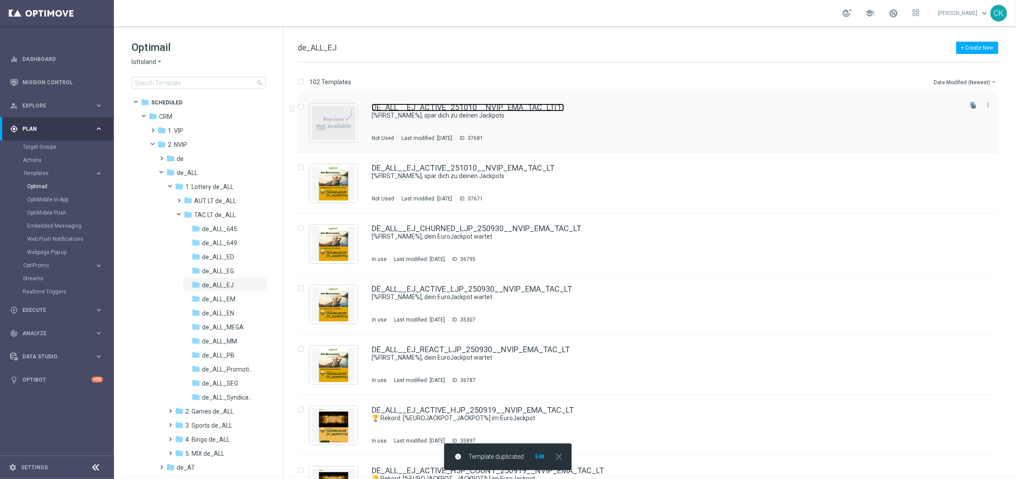
click at [431, 106] on link "DE_ALL__EJ_ACTIVE_251010__NVIP_EMA_TAC_LT(1)" at bounding box center [468, 107] width 192 height 8
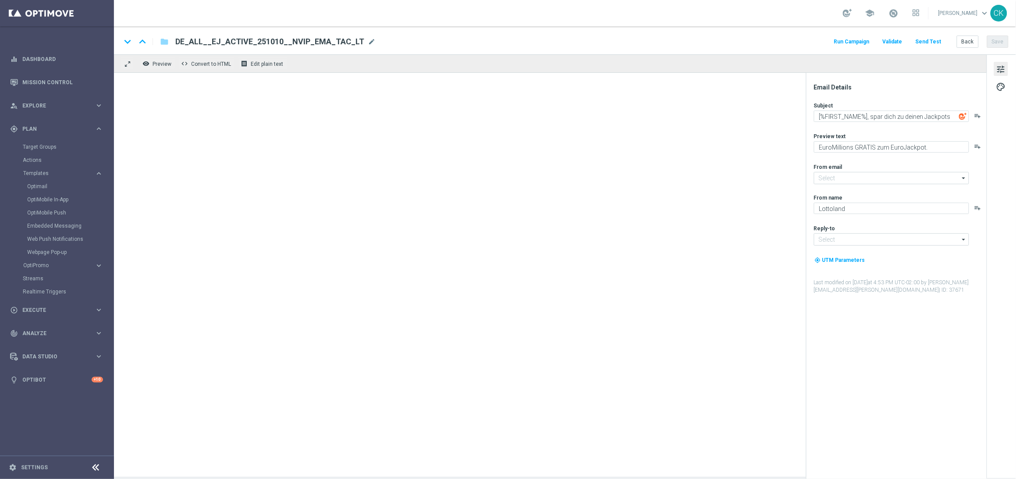
type input "[EMAIL_ADDRESS][DOMAIN_NAME]"
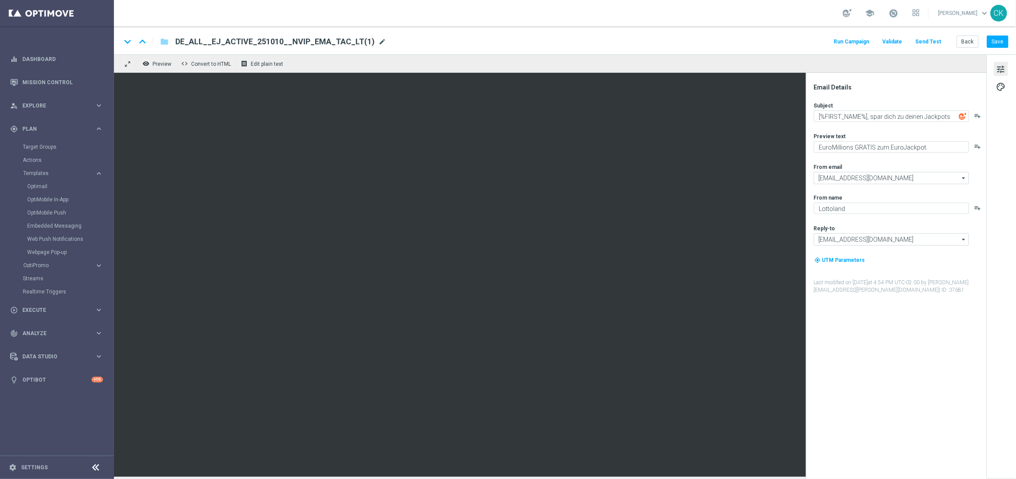
click at [378, 38] on span "mode_edit" at bounding box center [382, 42] width 8 height 8
click at [350, 37] on input "DE_ALL__EJ_ACTIVE_251010__NVIP_EMA_TAC_LT(1)" at bounding box center [283, 41] width 217 height 11
paste input "REACT_251010__NVIP_EMA_TAC_LT"
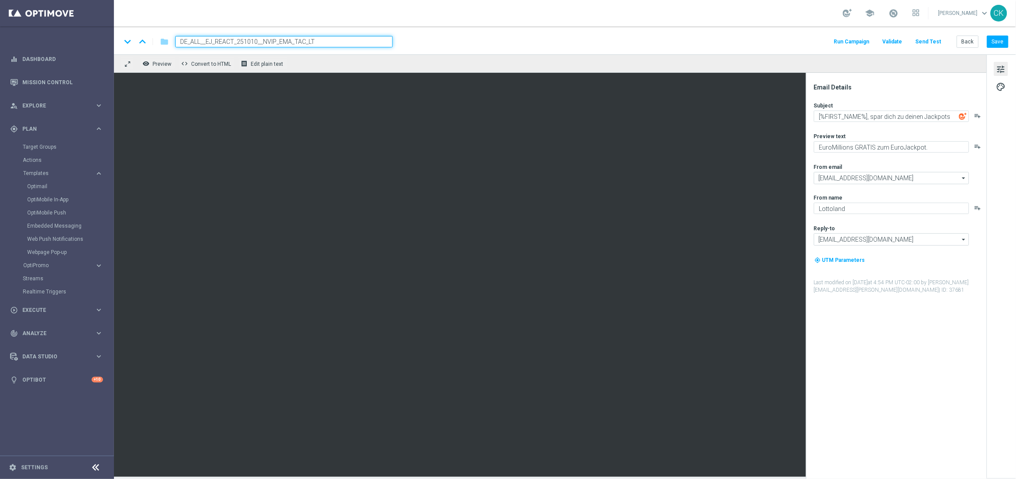
type input "DE_ALL__EJ_REACT_251010__NVIP_EMA_TAC_LT"
click at [449, 28] on div "keyboard_arrow_down keyboard_arrow_up folder DE_ALL__EJ_REACT_251010__NVIP_EMA_…" at bounding box center [565, 40] width 902 height 28
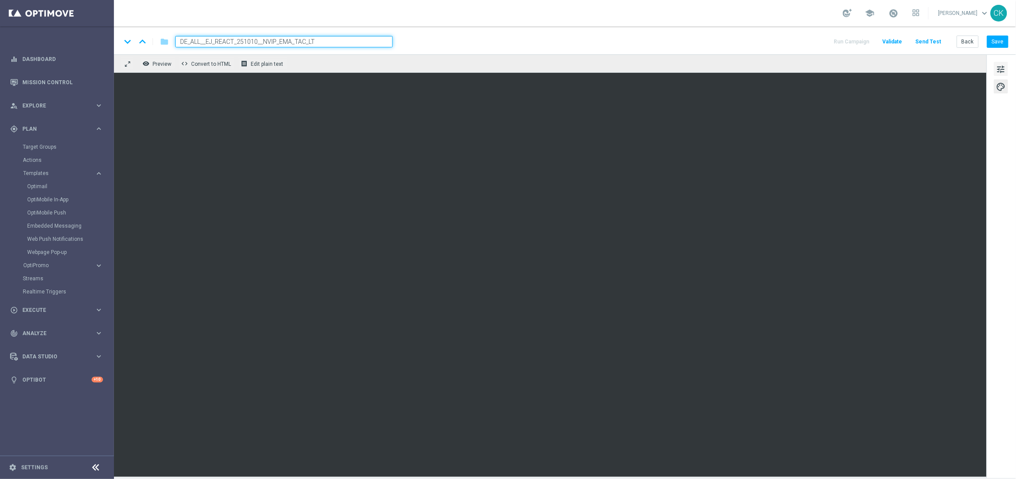
click at [1003, 71] on span "tune" at bounding box center [1001, 69] width 10 height 11
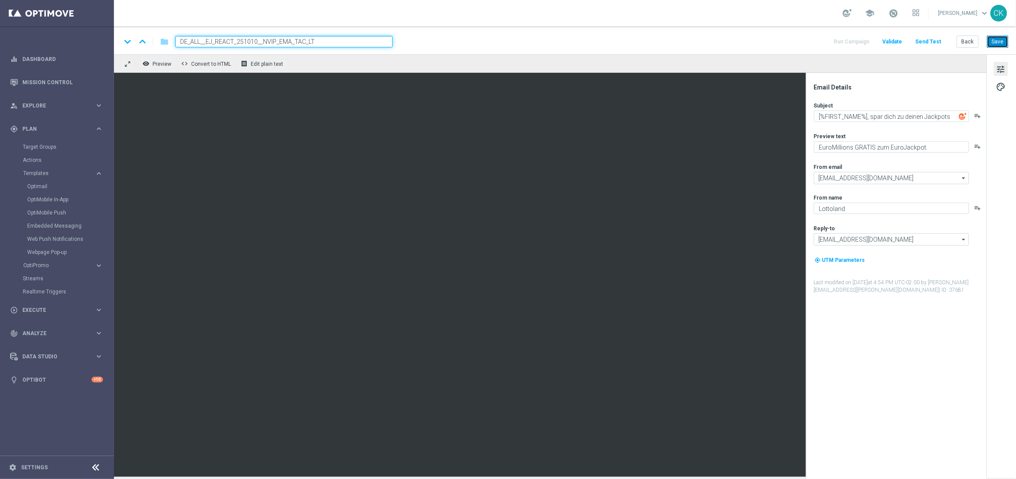
click at [1002, 43] on button "Save" at bounding box center [997, 42] width 21 height 12
click at [1000, 41] on button "Save" at bounding box center [997, 42] width 21 height 12
click at [994, 41] on button "Save" at bounding box center [997, 42] width 21 height 12
click at [937, 37] on button "Send Test" at bounding box center [928, 42] width 28 height 12
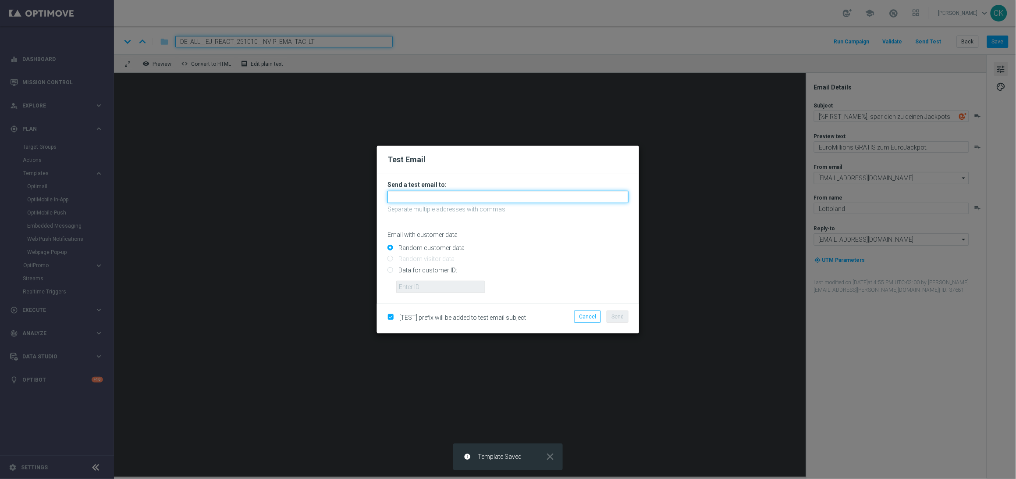
click at [448, 199] on input "text" at bounding box center [508, 197] width 241 height 12
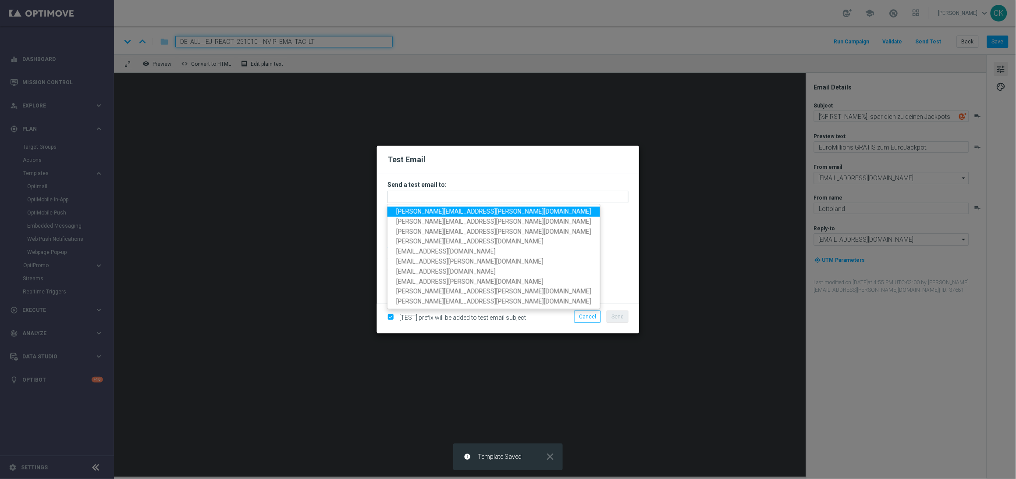
click at [444, 212] on span "[PERSON_NAME][EMAIL_ADDRESS][PERSON_NAME][DOMAIN_NAME]" at bounding box center [493, 211] width 195 height 7
type input "[PERSON_NAME][EMAIL_ADDRESS][PERSON_NAME][DOMAIN_NAME]"
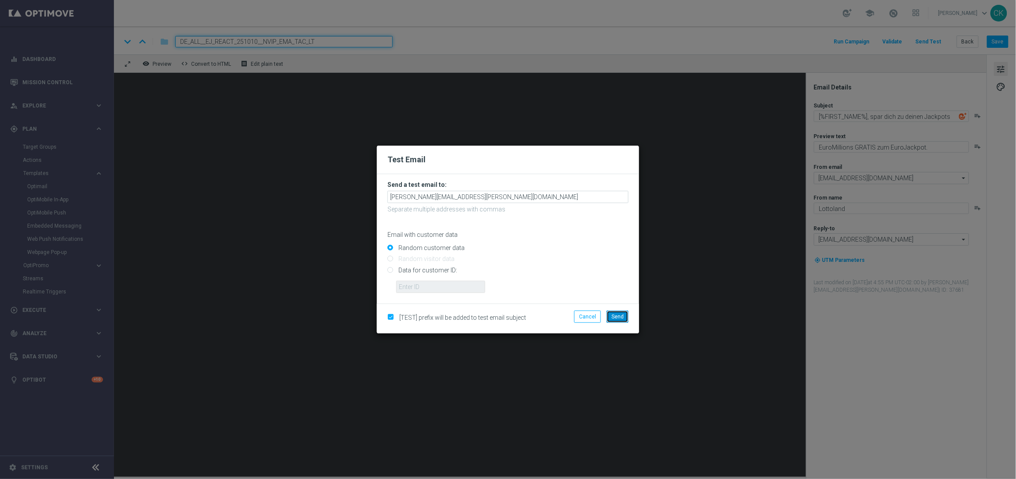
click at [619, 314] on span "Send" at bounding box center [618, 316] width 12 height 6
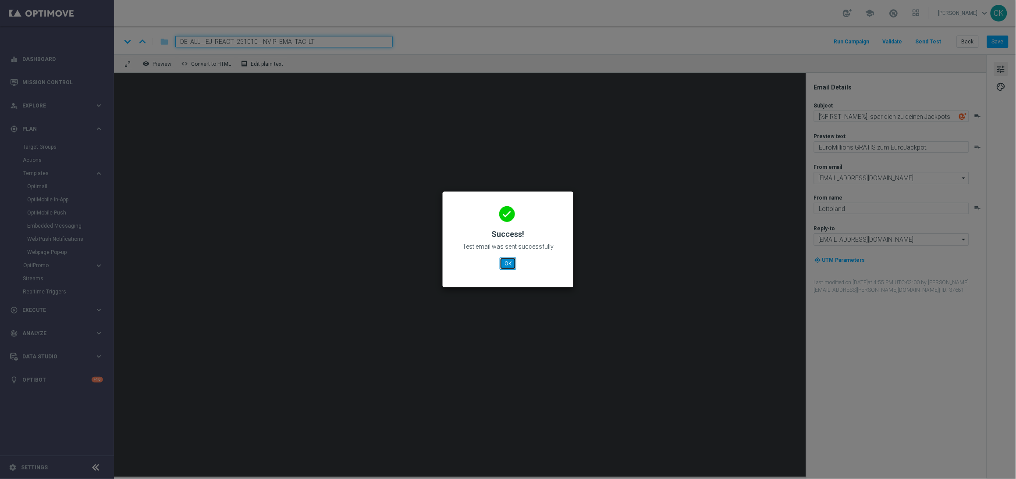
click at [512, 267] on button "OK" at bounding box center [508, 263] width 17 height 12
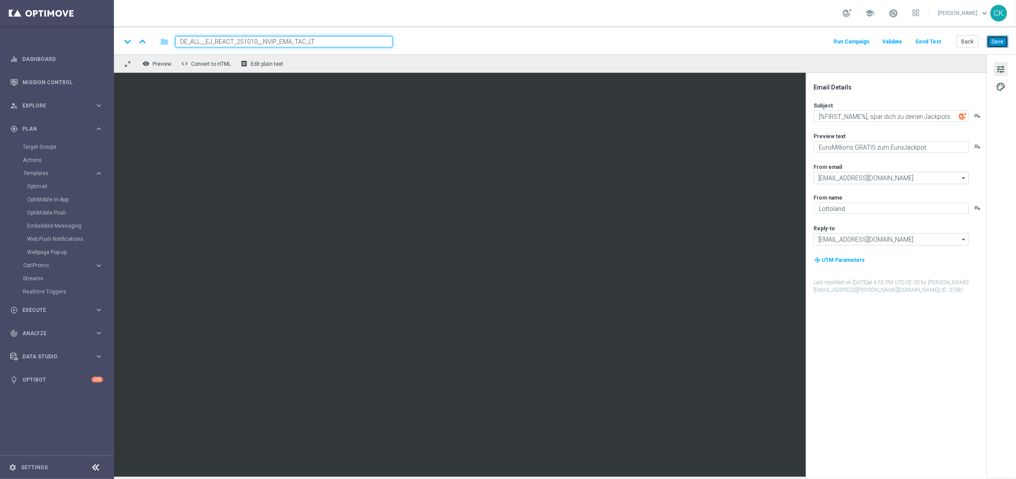
click at [998, 43] on button "Save" at bounding box center [997, 42] width 21 height 12
click at [964, 39] on button "Back" at bounding box center [968, 42] width 22 height 12
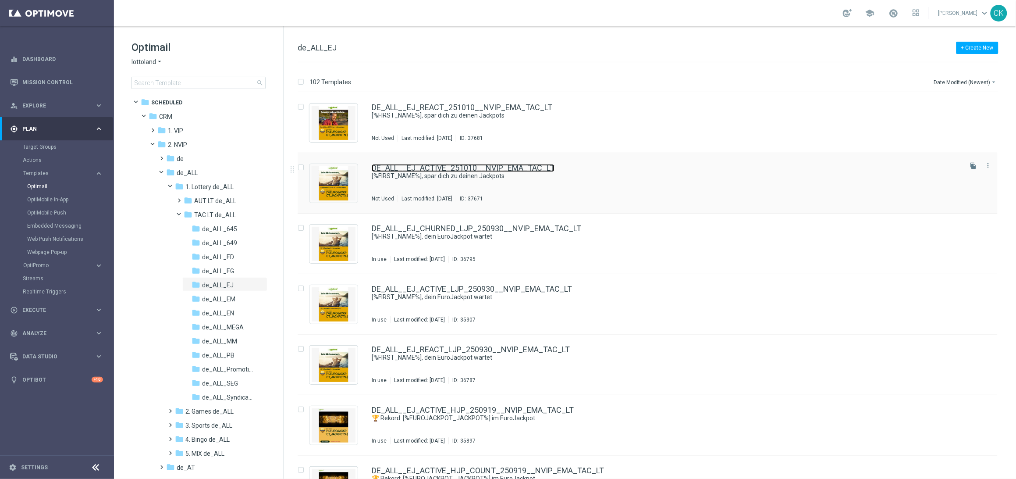
click at [436, 170] on link "DE_ALL__EJ_ACTIVE_251010__NVIP_EMA_TAC_LT" at bounding box center [463, 168] width 183 height 8
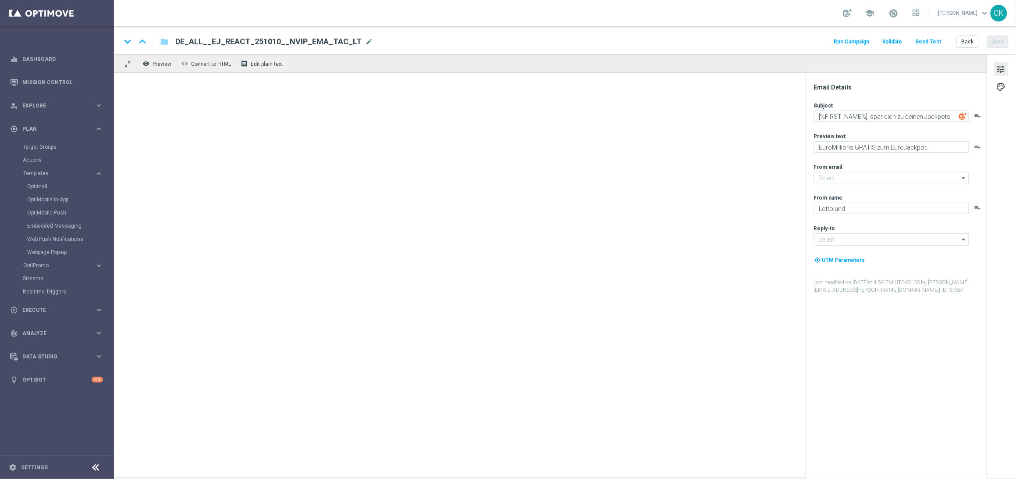
type input "[EMAIL_ADDRESS][DOMAIN_NAME]"
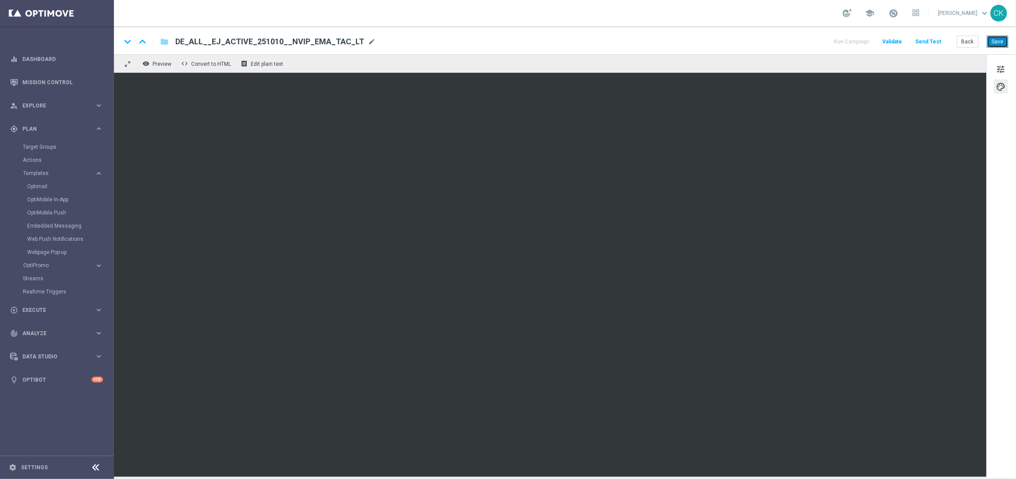
click at [1002, 41] on button "Save" at bounding box center [997, 42] width 21 height 12
click at [939, 39] on button "Send Test" at bounding box center [928, 42] width 28 height 12
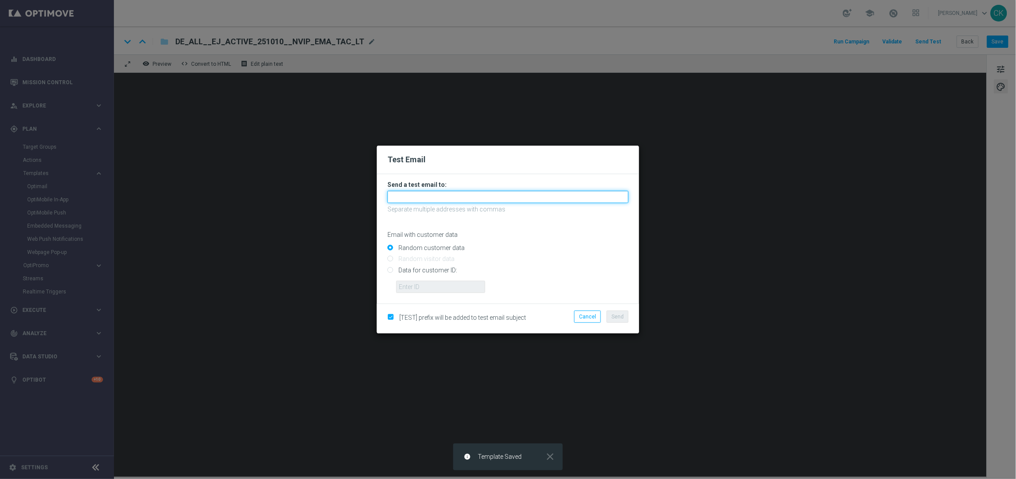
click at [499, 199] on input "text" at bounding box center [508, 197] width 241 height 12
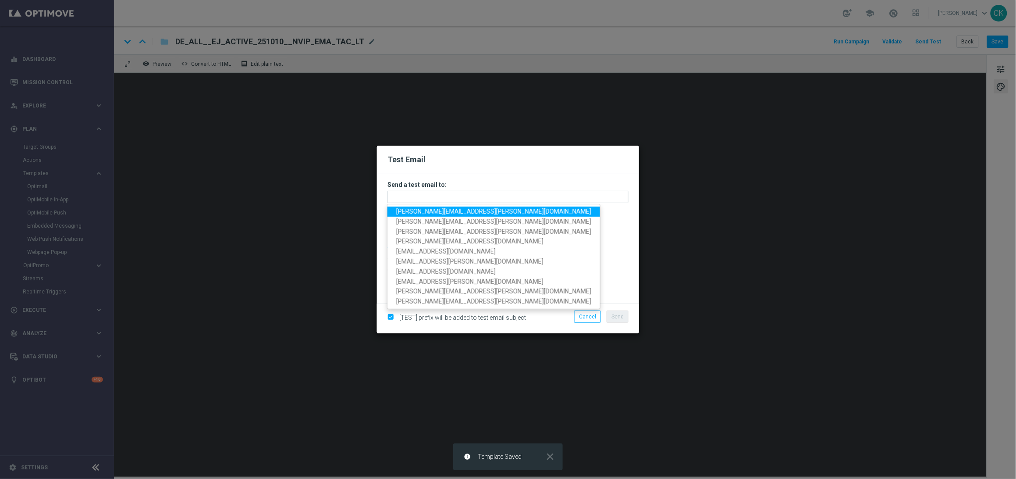
click at [488, 210] on span "[PERSON_NAME][EMAIL_ADDRESS][PERSON_NAME][DOMAIN_NAME]" at bounding box center [493, 211] width 195 height 7
type input "[PERSON_NAME][EMAIL_ADDRESS][PERSON_NAME][DOMAIN_NAME]"
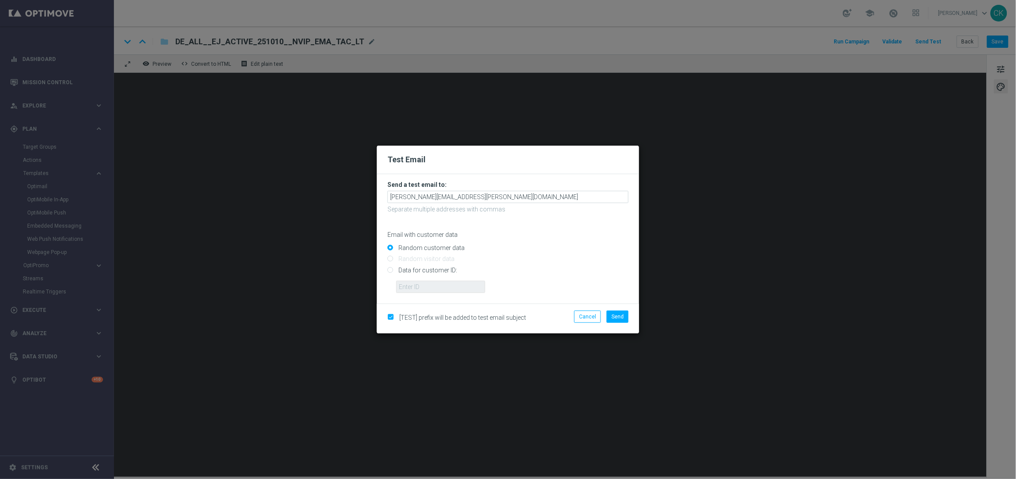
click at [437, 270] on input "Data for customer ID:" at bounding box center [508, 273] width 241 height 12
radio input "true"
click at [437, 288] on input "text" at bounding box center [440, 287] width 89 height 12
type input "14586067"
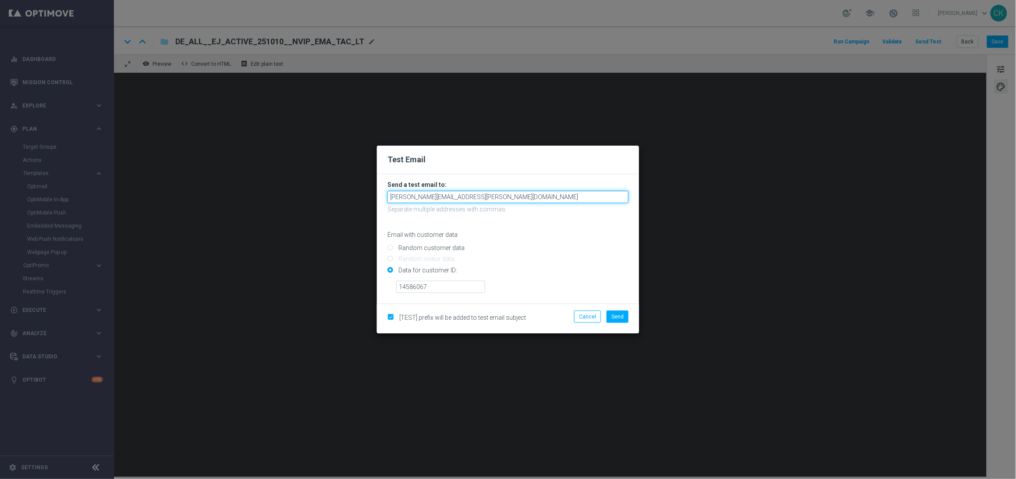
click at [501, 196] on input "[PERSON_NAME][EMAIL_ADDRESS][PERSON_NAME][DOMAIN_NAME]" at bounding box center [508, 197] width 241 height 12
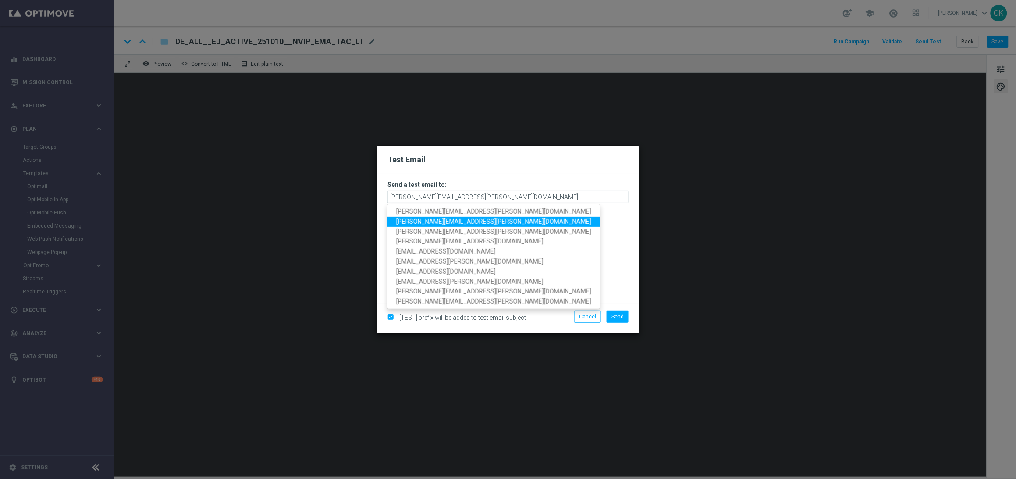
click at [453, 222] on span "[PERSON_NAME][EMAIL_ADDRESS][PERSON_NAME][DOMAIN_NAME]" at bounding box center [493, 221] width 195 height 7
type input "[PERSON_NAME][EMAIL_ADDRESS][PERSON_NAME][DOMAIN_NAME],[DOMAIN_NAME][EMAIL_ADDR…"
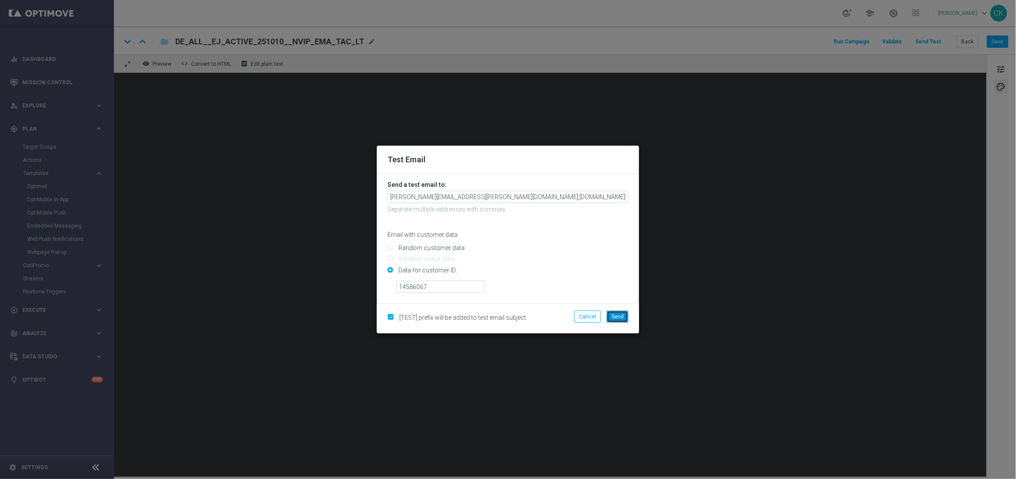
click at [622, 315] on span "Send" at bounding box center [618, 316] width 12 height 6
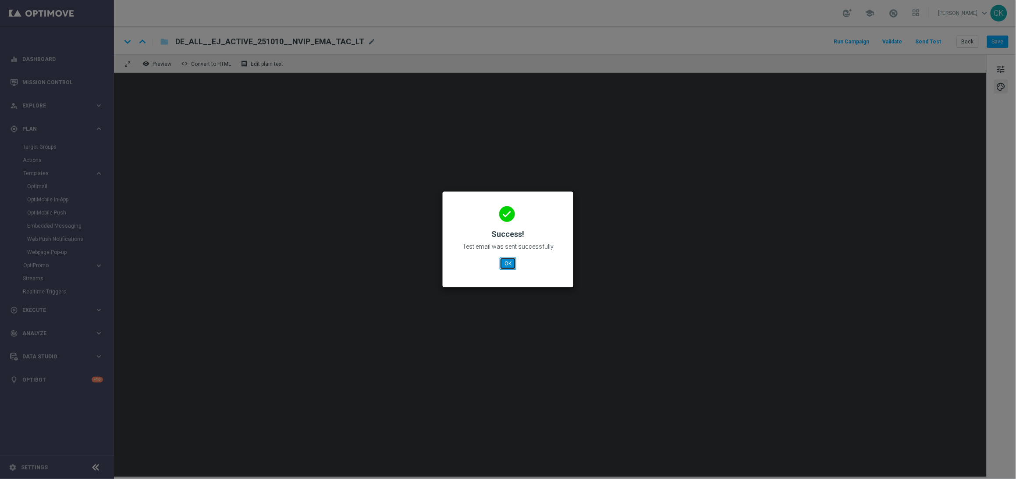
click at [504, 264] on button "OK" at bounding box center [508, 263] width 17 height 12
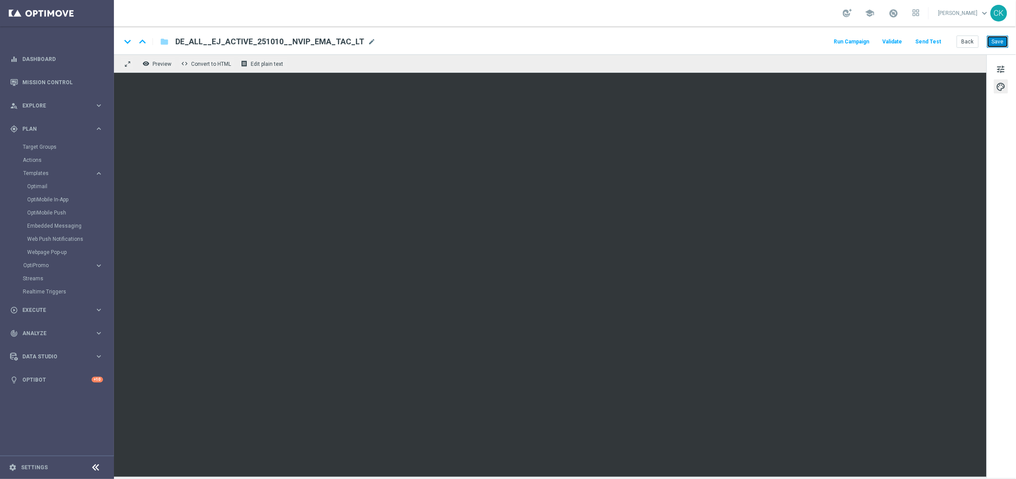
click at [996, 47] on button "Save" at bounding box center [997, 42] width 21 height 12
click at [969, 43] on button "Back" at bounding box center [968, 42] width 22 height 12
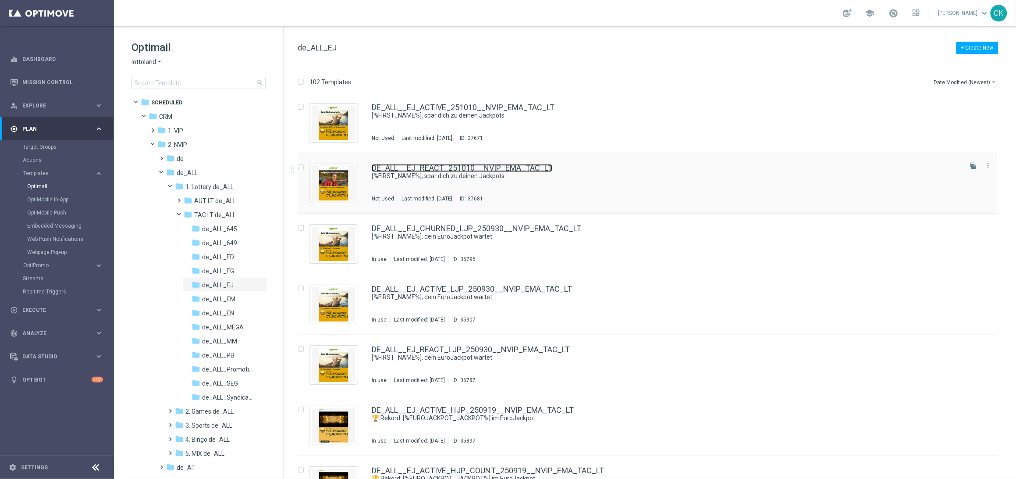
click at [431, 167] on link "DE_ALL__EJ_REACT_251010__NVIP_EMA_TAC_LT" at bounding box center [462, 168] width 181 height 8
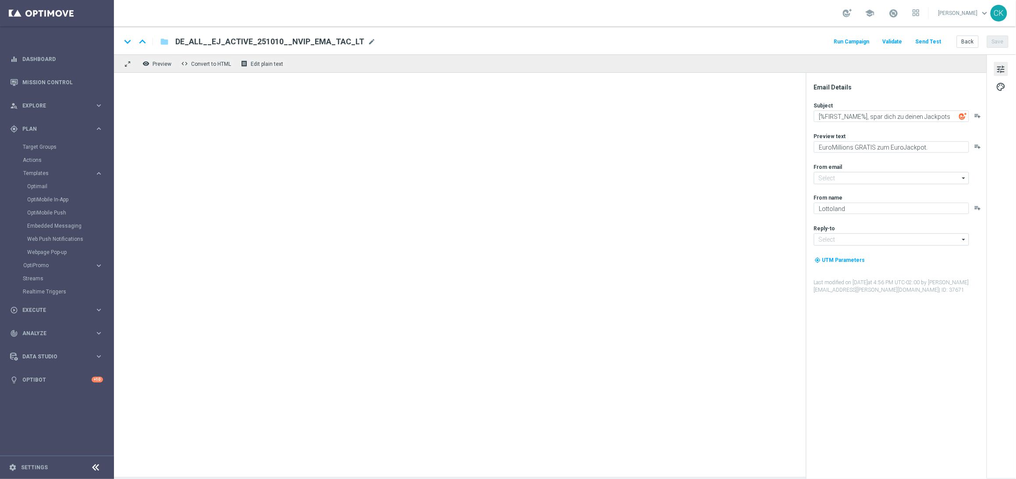
type input "[EMAIL_ADDRESS][DOMAIN_NAME]"
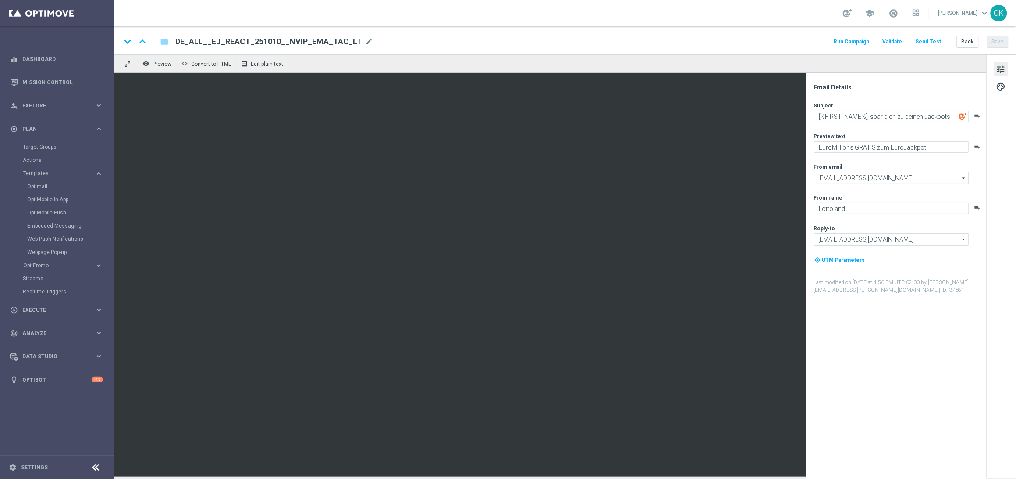
click at [928, 42] on button "Send Test" at bounding box center [928, 42] width 28 height 12
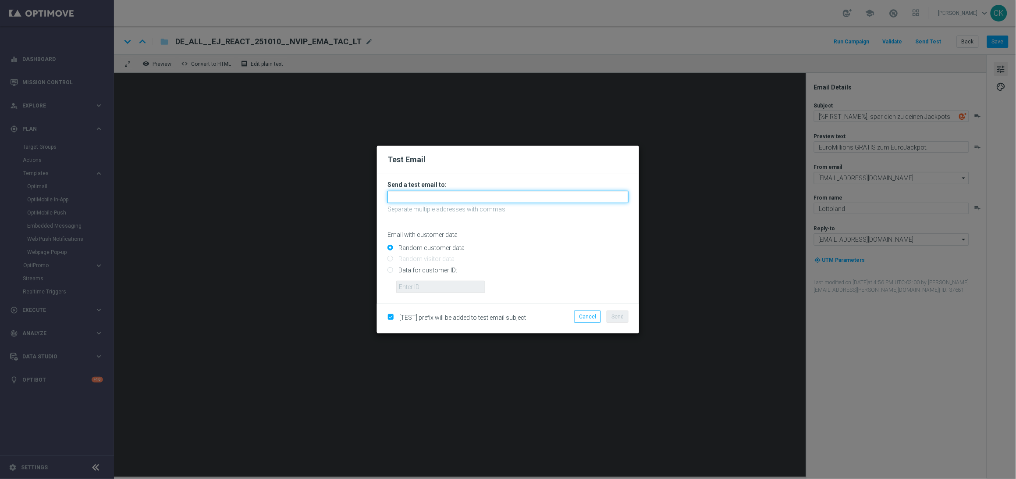
click at [464, 193] on input "text" at bounding box center [508, 197] width 241 height 12
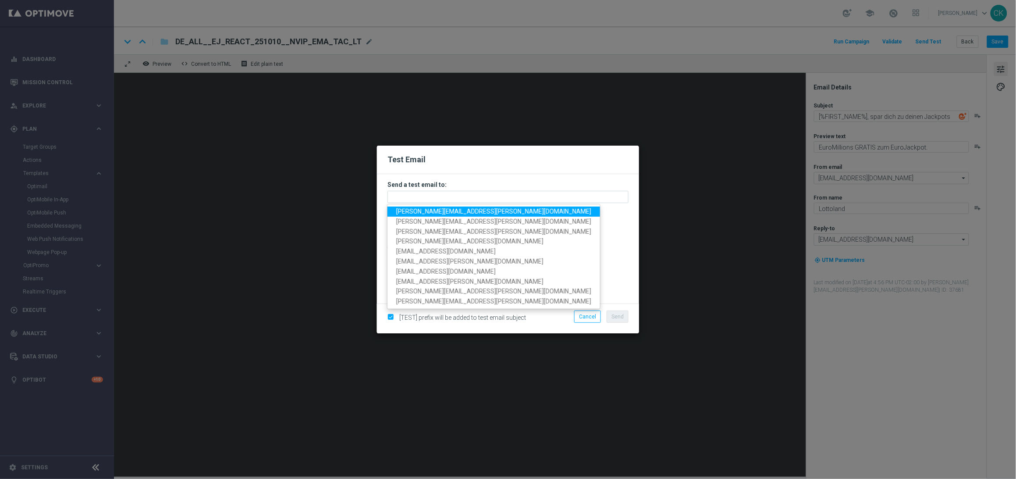
click at [451, 214] on span "[PERSON_NAME][EMAIL_ADDRESS][PERSON_NAME][DOMAIN_NAME]" at bounding box center [493, 211] width 195 height 7
type input "[PERSON_NAME][EMAIL_ADDRESS][PERSON_NAME][DOMAIN_NAME]"
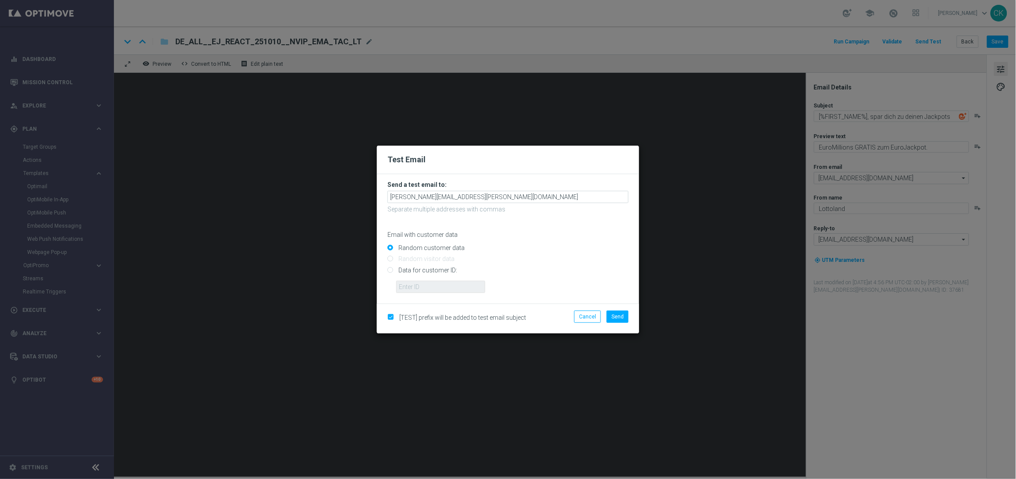
click at [431, 270] on input "Data for customer ID:" at bounding box center [508, 273] width 241 height 12
radio input "true"
click at [430, 290] on input "text" at bounding box center [440, 287] width 89 height 12
type input "14586067"
click at [617, 319] on span "Send" at bounding box center [618, 316] width 12 height 6
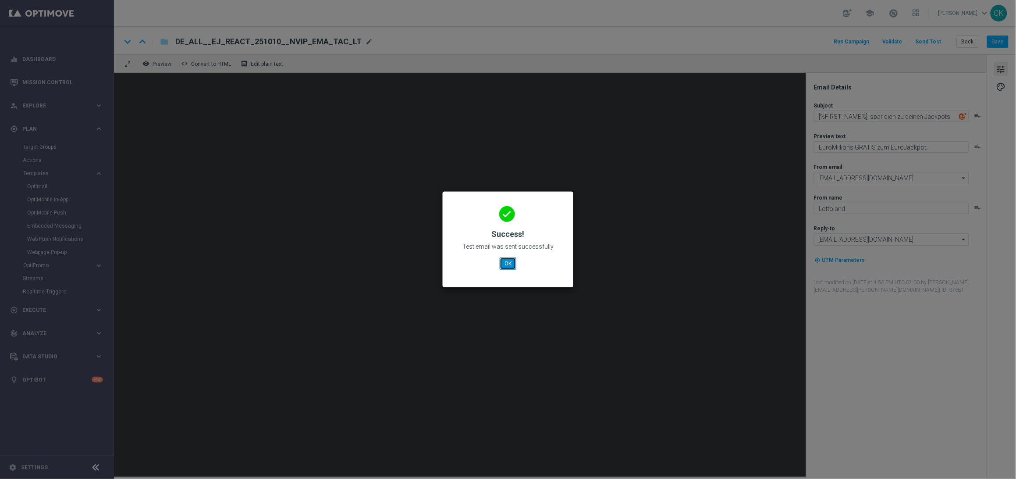
click at [506, 267] on button "OK" at bounding box center [508, 263] width 17 height 12
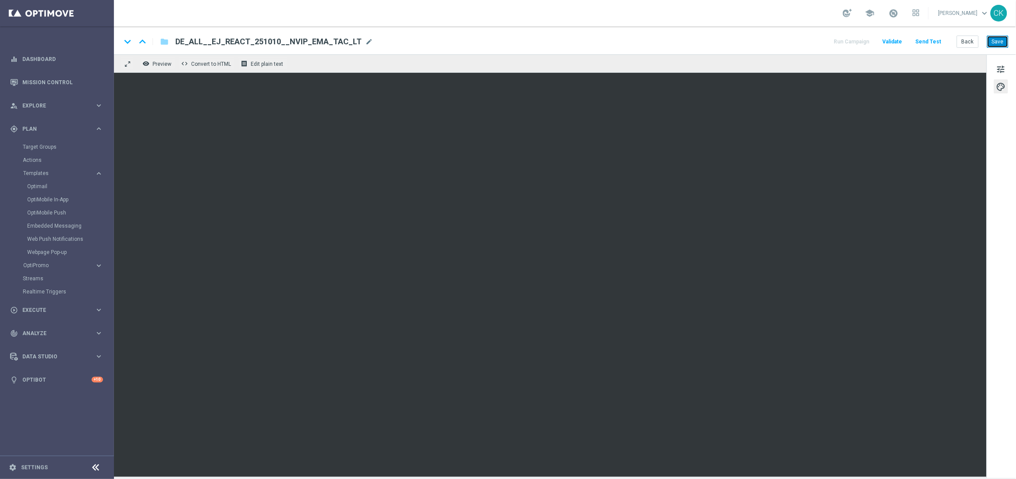
click at [992, 41] on button "Save" at bounding box center [997, 42] width 21 height 12
click at [967, 40] on button "Back" at bounding box center [968, 42] width 22 height 12
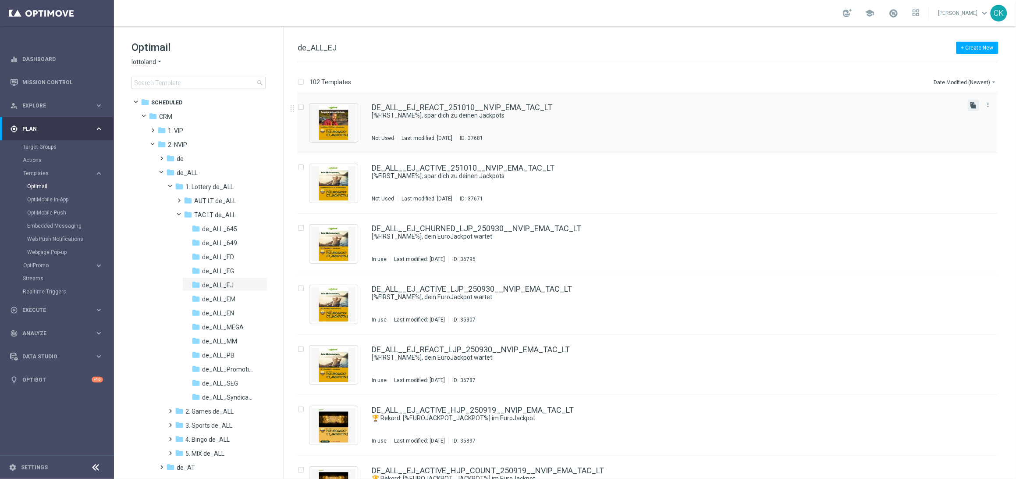
click at [970, 104] on icon "file_copy" at bounding box center [973, 105] width 7 height 7
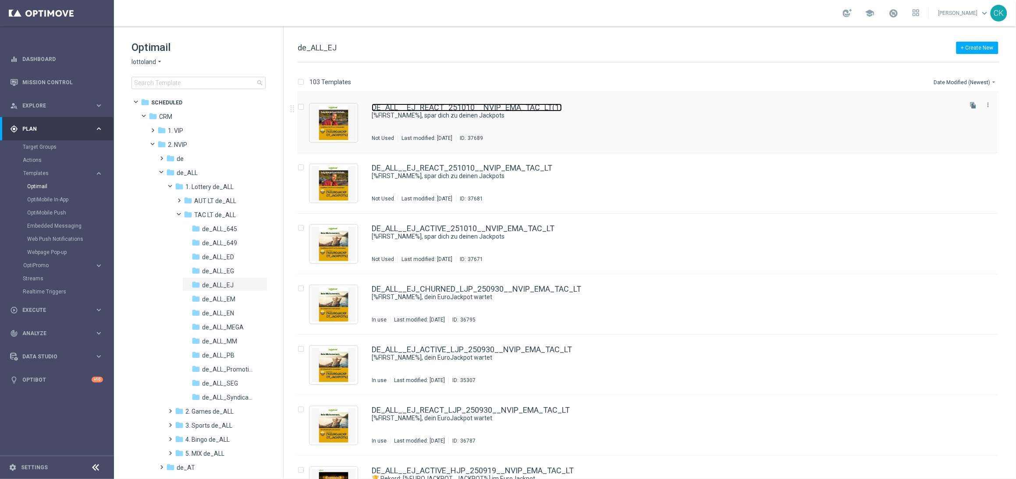
click at [452, 110] on link "DE_ALL__EJ_REACT_251010__NVIP_EMA_TAC_LT(1)" at bounding box center [467, 107] width 190 height 8
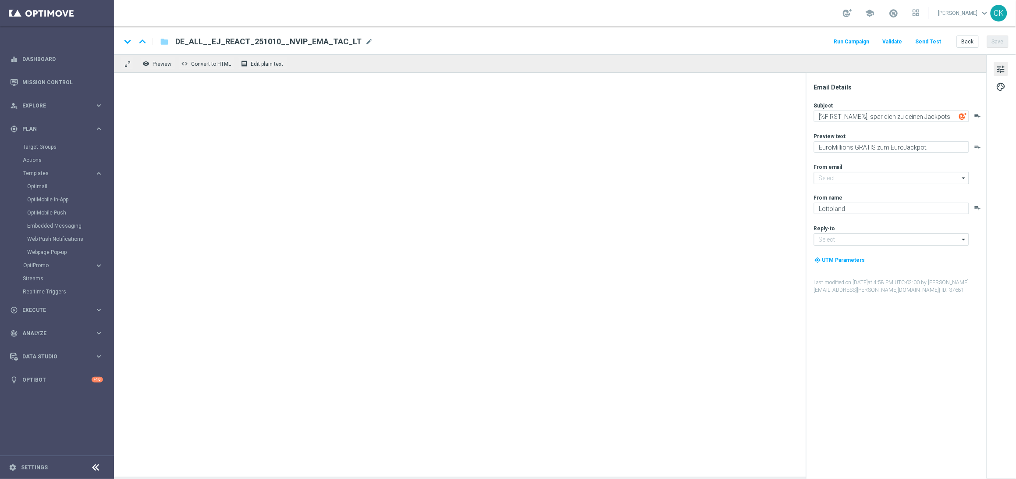
type input "[EMAIL_ADDRESS][DOMAIN_NAME]"
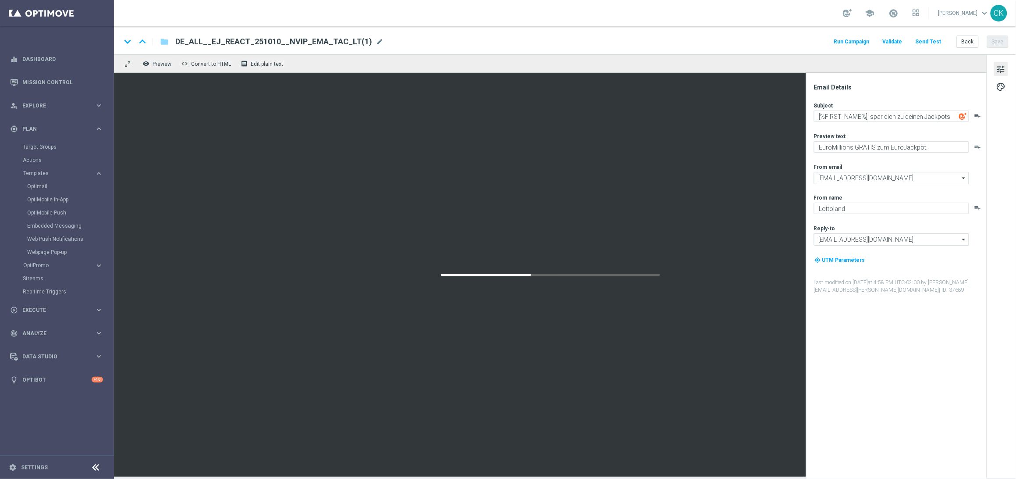
click at [362, 39] on span "DE_ALL__EJ_REACT_251010__NVIP_EMA_TAC_LT(1)" at bounding box center [273, 41] width 197 height 11
click at [362, 39] on input "DE_ALL__EJ_REACT_251010__NVIP_EMA_TAC_LT(1)" at bounding box center [283, 41] width 217 height 11
paste input "CHURNED_251010__NVIP_EMA_TAC_LT"
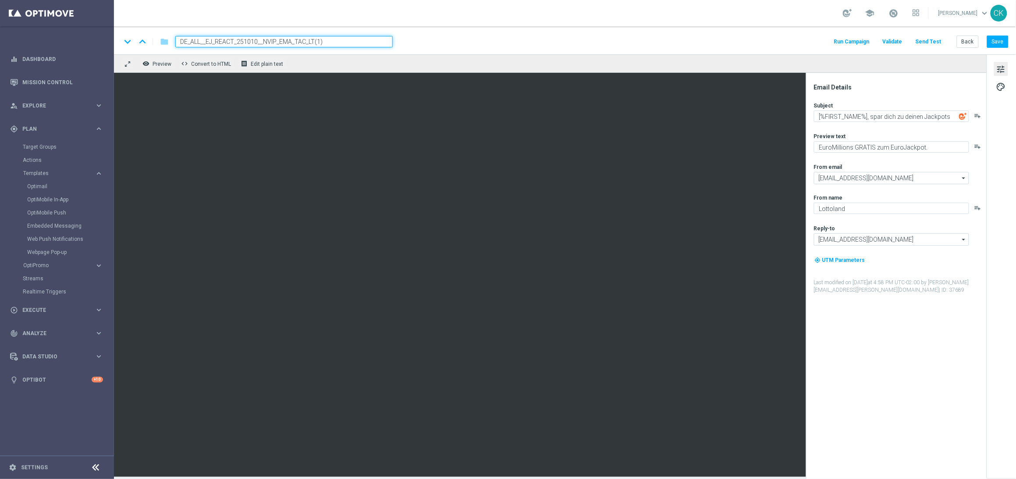
type input "DE_ALL__EJ_CHURNED_251010__NVIP_EMA_TAC_LT"
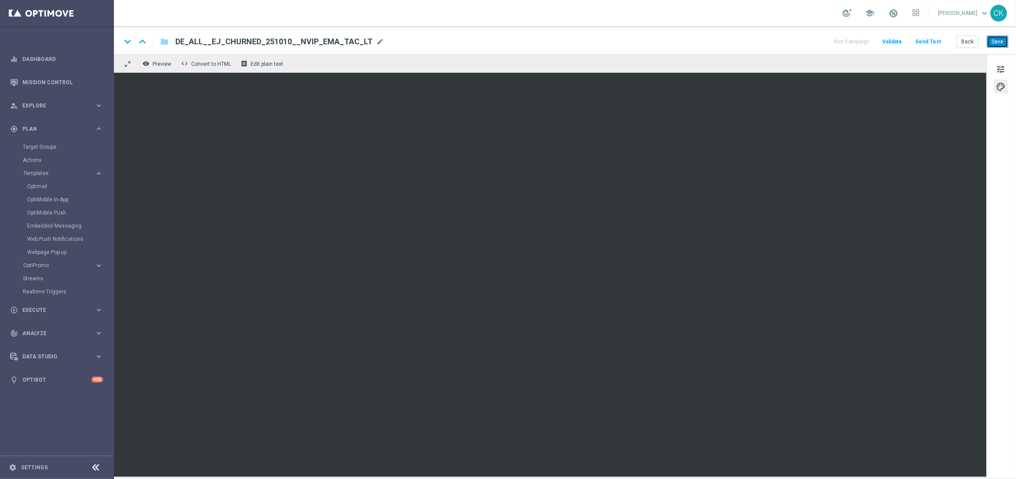
click at [999, 40] on button "Save" at bounding box center [997, 42] width 21 height 12
click at [996, 44] on button "Save" at bounding box center [997, 42] width 21 height 12
click at [997, 40] on button "Save" at bounding box center [997, 42] width 21 height 12
click at [932, 43] on button "Send Test" at bounding box center [928, 42] width 28 height 12
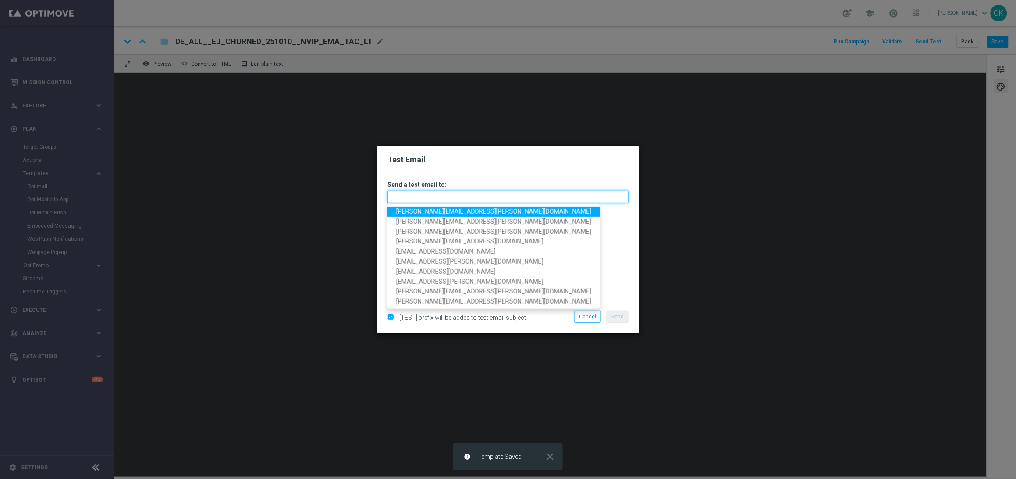
click at [454, 198] on input "text" at bounding box center [508, 197] width 241 height 12
click at [453, 212] on span "[PERSON_NAME][EMAIL_ADDRESS][PERSON_NAME][DOMAIN_NAME]" at bounding box center [493, 211] width 195 height 7
type input "[PERSON_NAME][EMAIL_ADDRESS][PERSON_NAME][DOMAIN_NAME]"
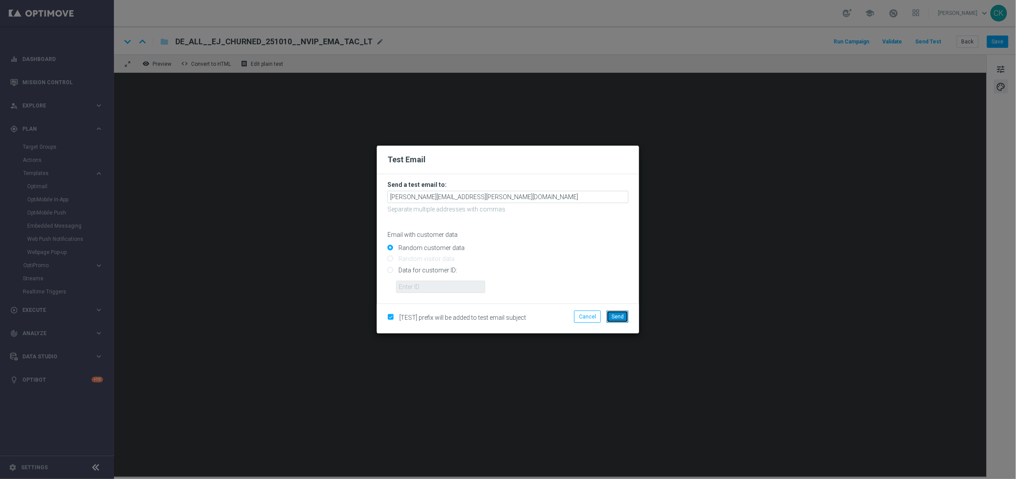
click at [616, 320] on button "Send" at bounding box center [618, 316] width 22 height 12
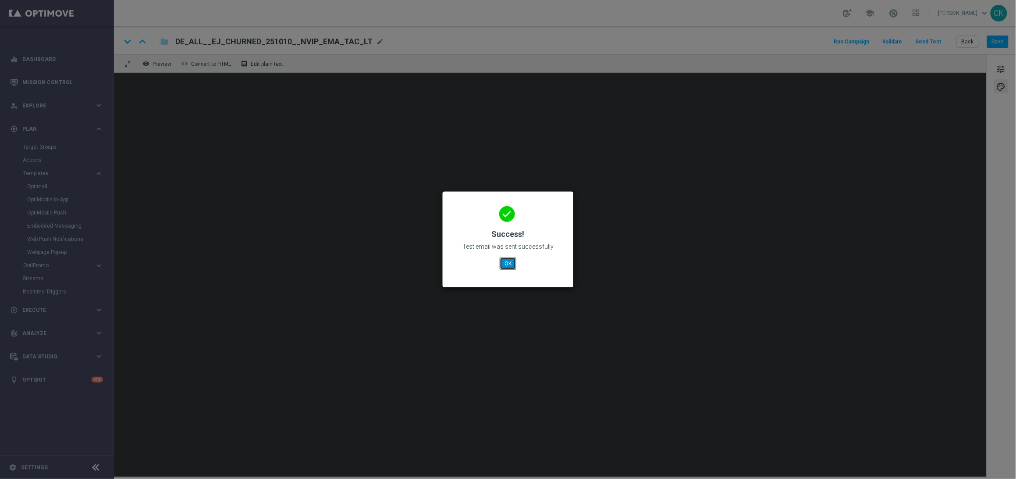
click at [503, 262] on button "OK" at bounding box center [508, 263] width 17 height 12
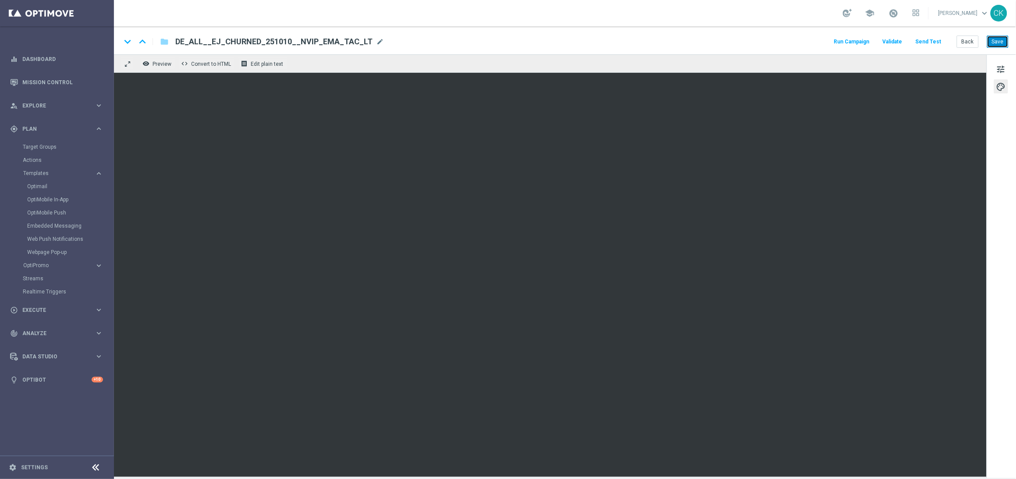
click at [993, 41] on button "Save" at bounding box center [997, 42] width 21 height 12
click at [1003, 44] on button "Save" at bounding box center [997, 42] width 21 height 12
click at [1004, 37] on button "Save" at bounding box center [997, 42] width 21 height 12
click at [971, 40] on button "Back" at bounding box center [968, 42] width 22 height 12
